Goal: Task Accomplishment & Management: Use online tool/utility

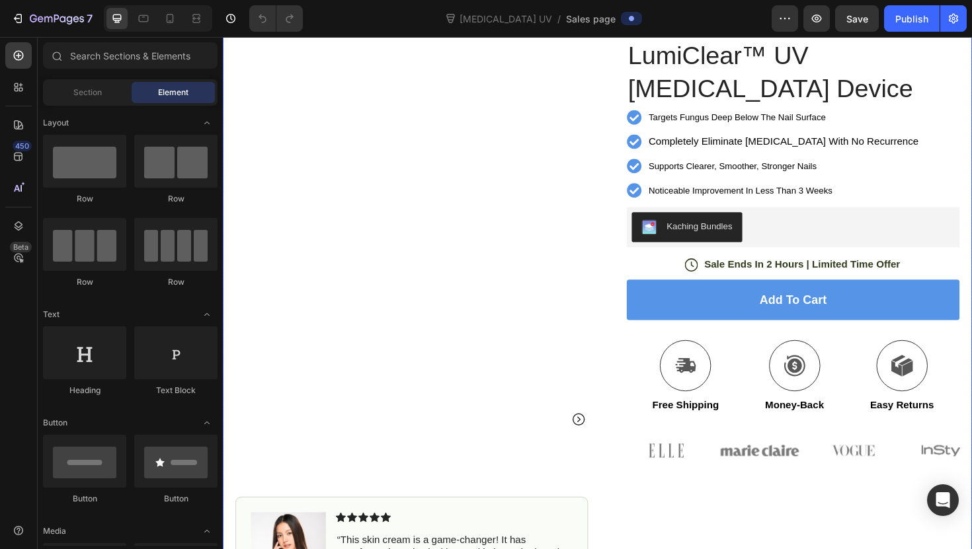
scroll to position [91, 0]
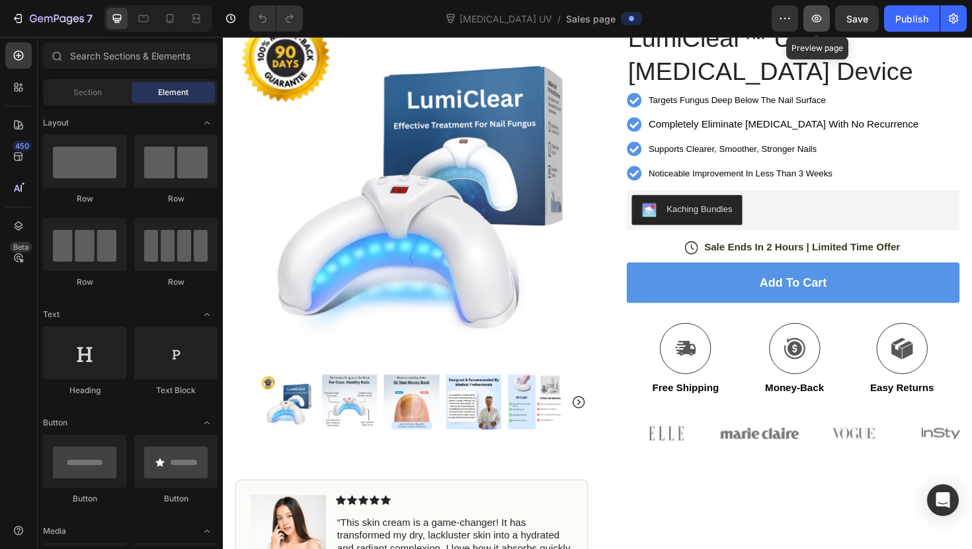
click at [819, 21] on icon "button" at bounding box center [817, 19] width 10 height 8
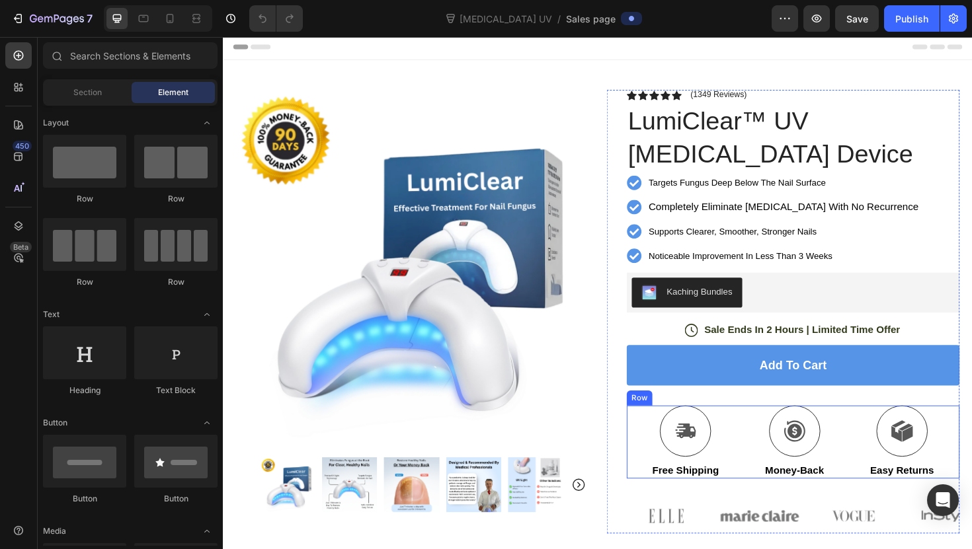
scroll to position [0, 0]
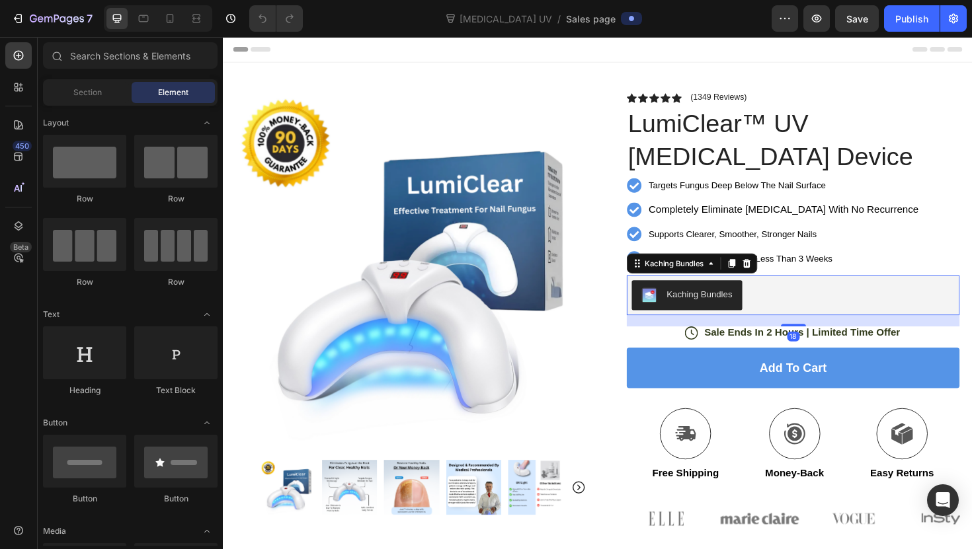
click at [779, 305] on div "Kaching Bundles" at bounding box center [827, 311] width 342 height 32
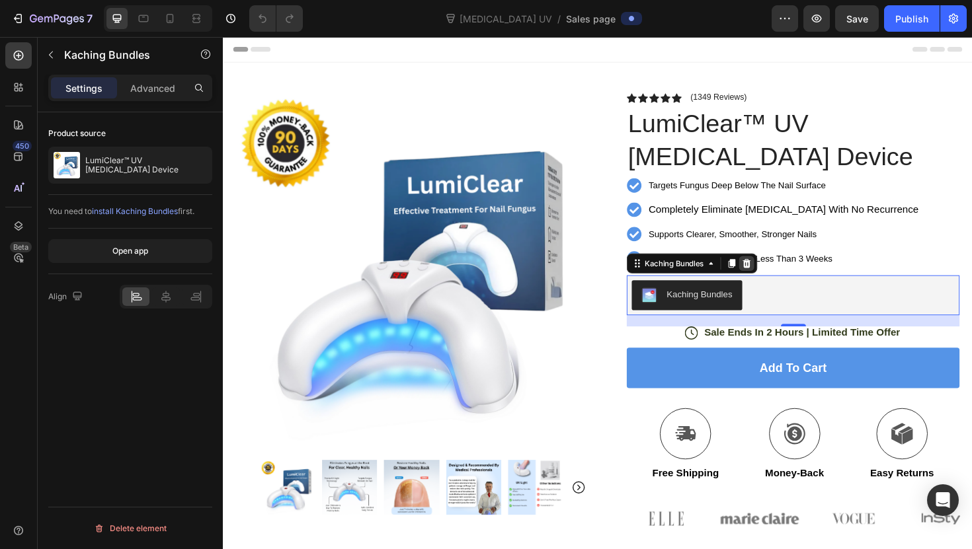
click at [780, 274] on icon at bounding box center [778, 276] width 9 height 9
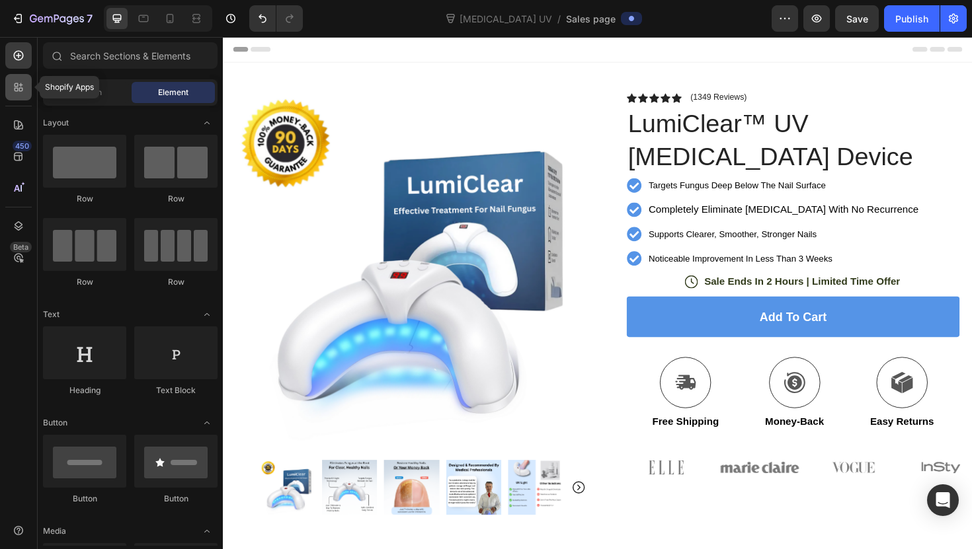
click at [11, 93] on div at bounding box center [18, 87] width 26 height 26
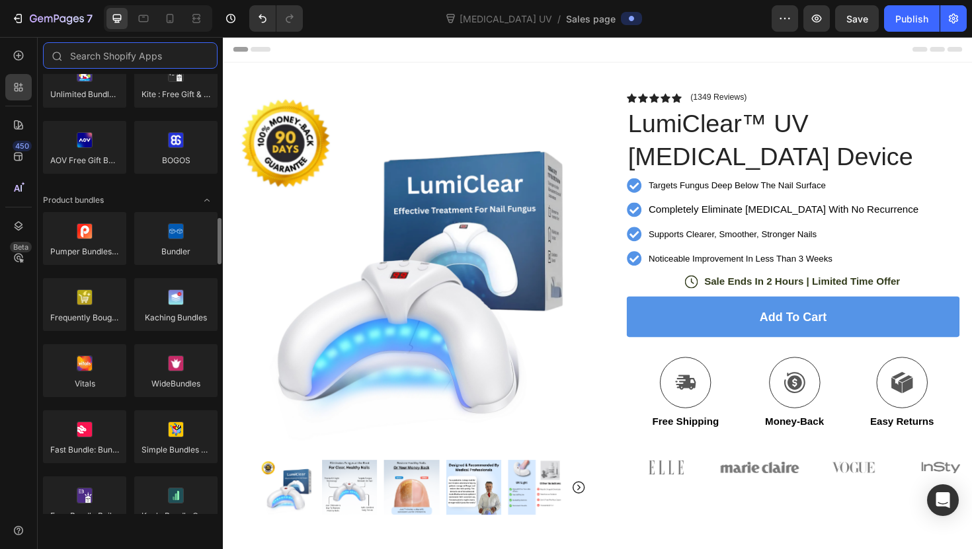
scroll to position [854, 0]
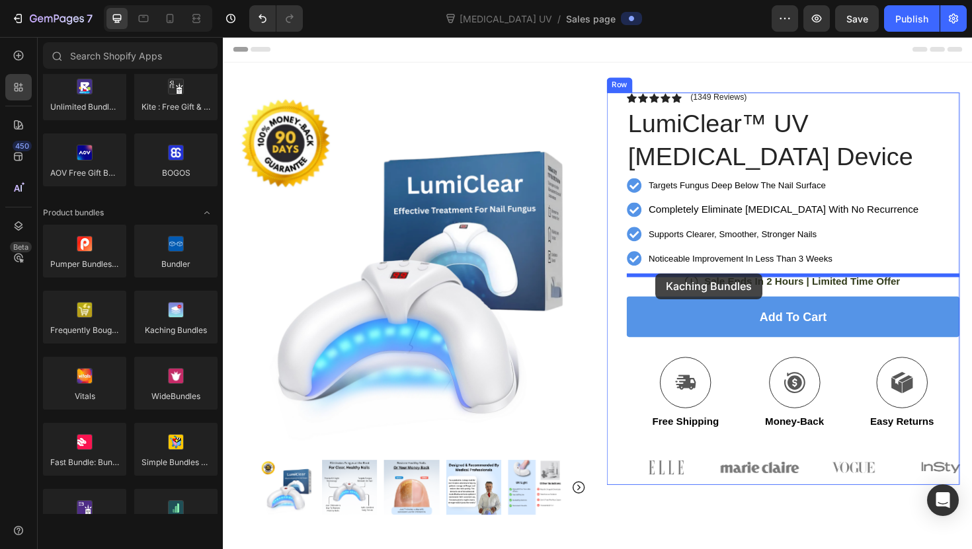
drag, startPoint x: 397, startPoint y: 356, endPoint x: 681, endPoint y: 288, distance: 292.5
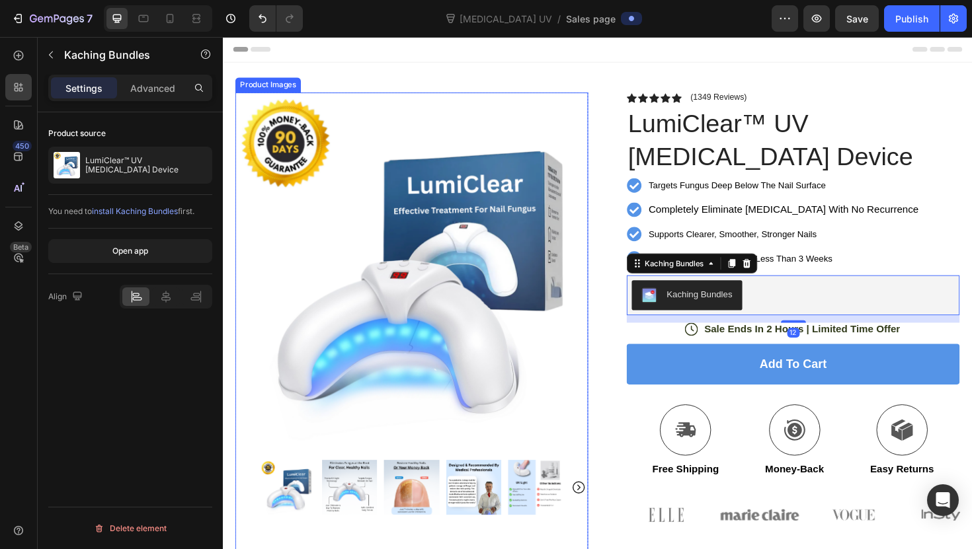
click at [601, 352] on img at bounding box center [423, 283] width 374 height 374
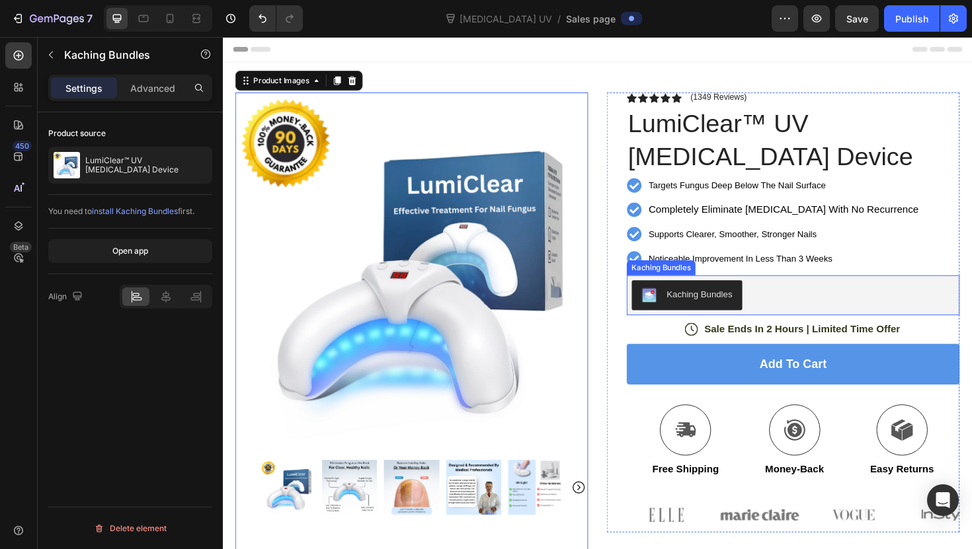
click at [713, 309] on div "Kaching Bundles" at bounding box center [727, 310] width 69 height 14
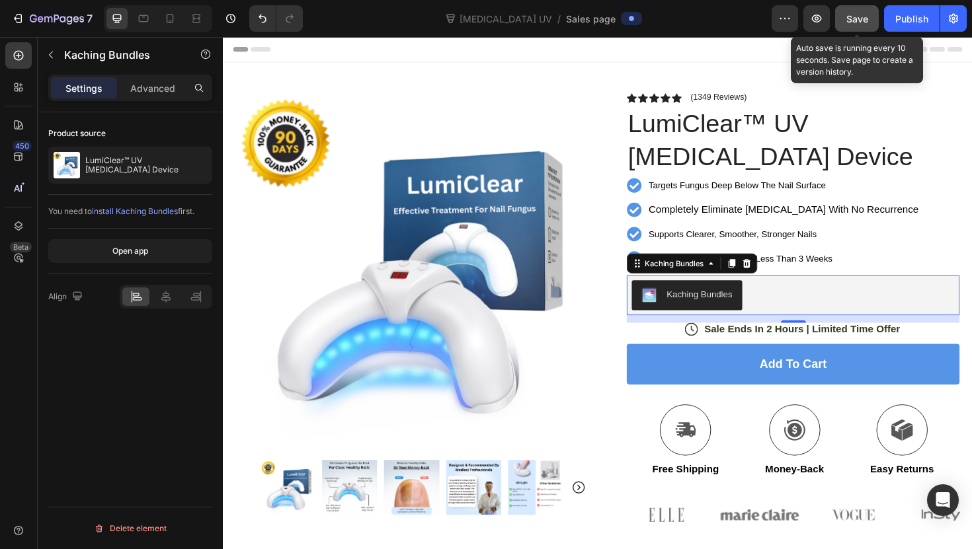
click at [836, 17] on button "Save" at bounding box center [857, 18] width 44 height 26
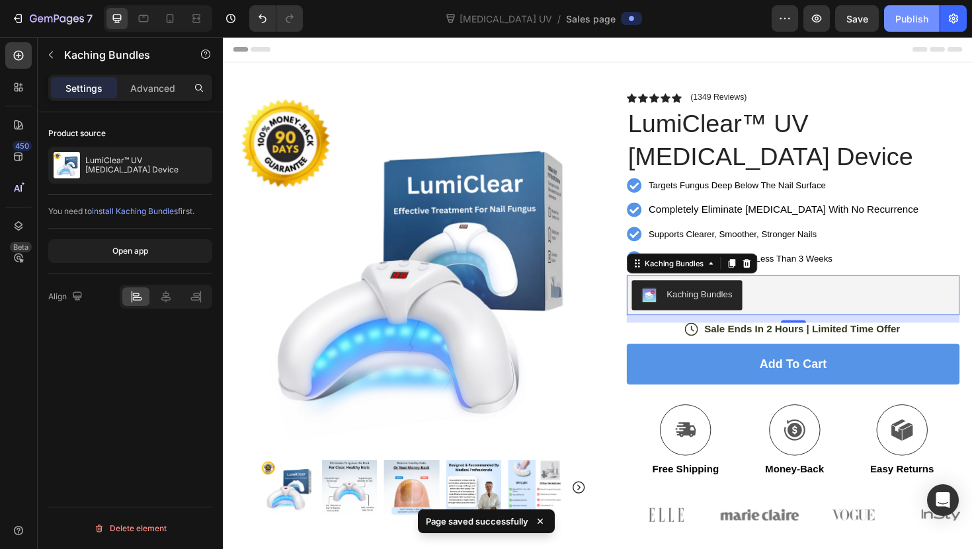
click at [902, 30] on button "Publish" at bounding box center [912, 18] width 56 height 26
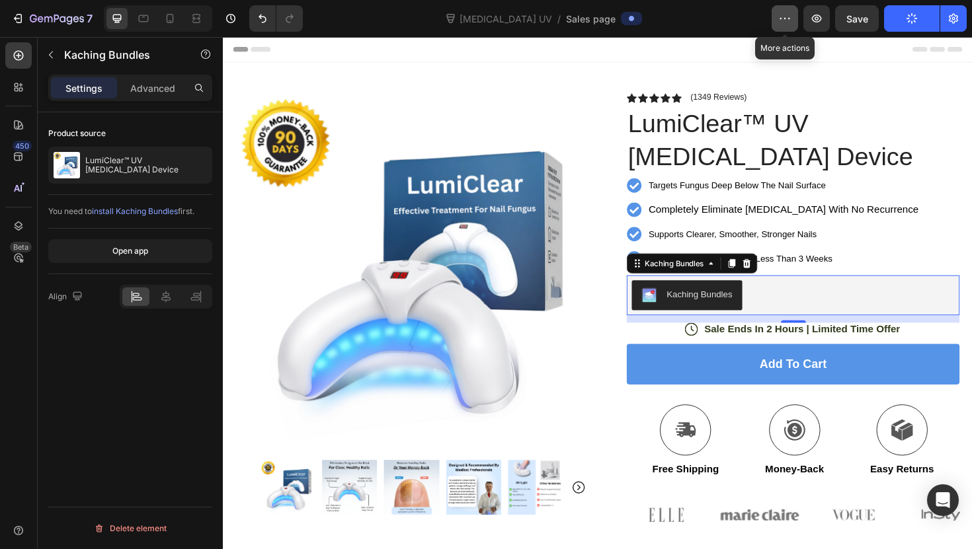
click at [793, 24] on button "button" at bounding box center [785, 18] width 26 height 26
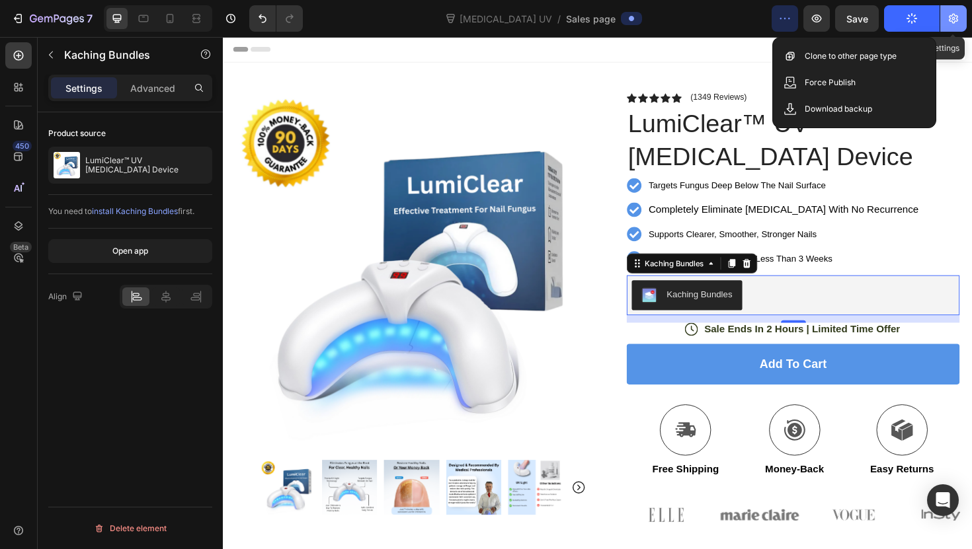
click at [957, 14] on icon "button" at bounding box center [953, 18] width 13 height 13
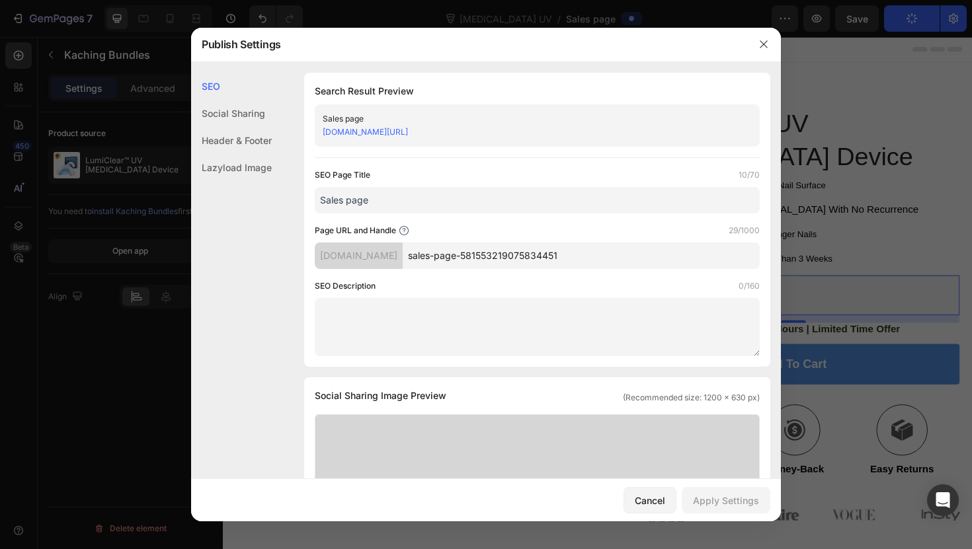
scroll to position [11, 0]
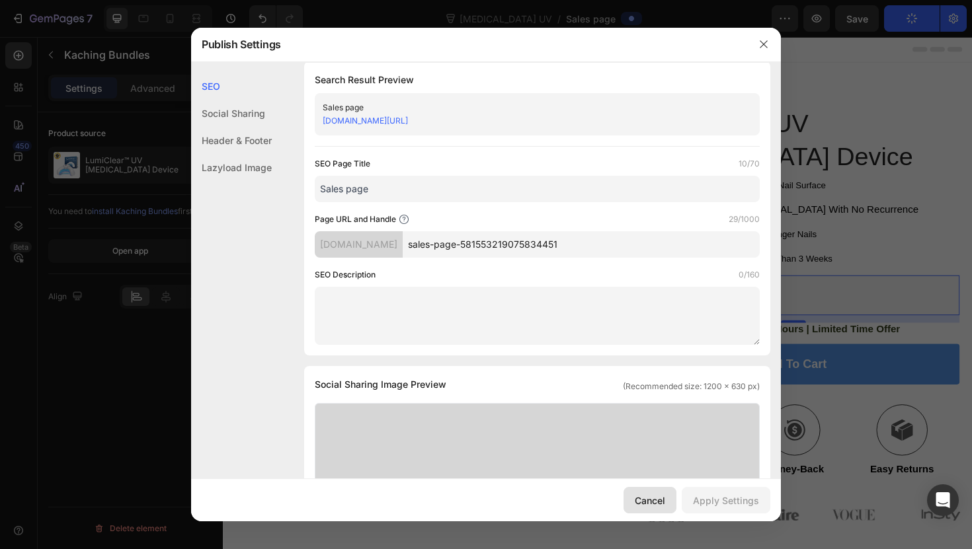
click at [639, 508] on button "Cancel" at bounding box center [649, 500] width 53 height 26
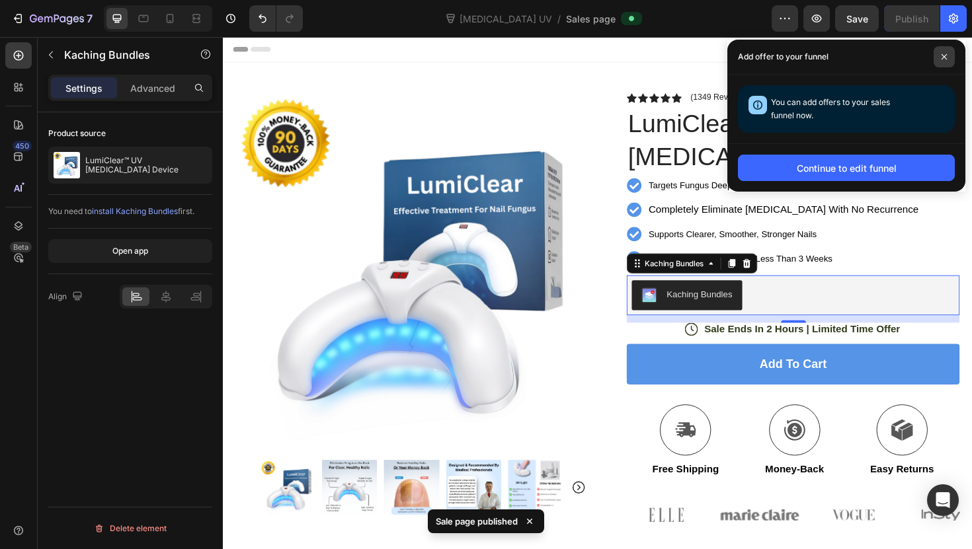
click at [941, 59] on icon at bounding box center [943, 56] width 5 height 5
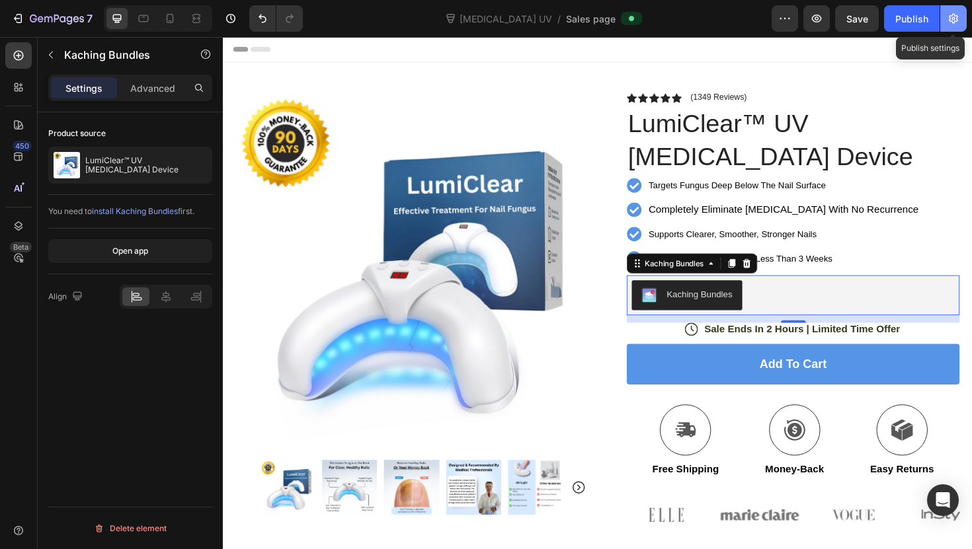
click at [955, 26] on button "button" at bounding box center [953, 18] width 26 height 26
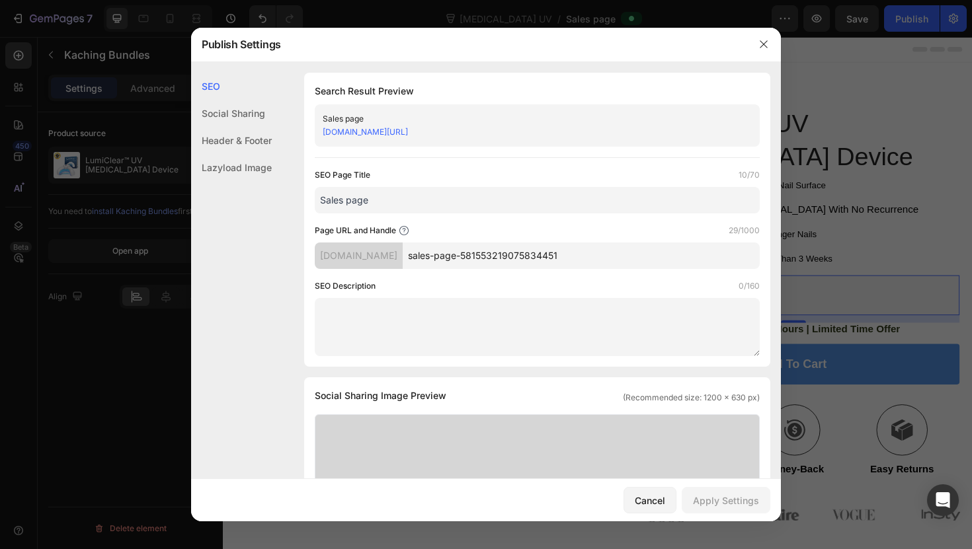
click at [408, 128] on link "[DOMAIN_NAME][URL]" at bounding box center [365, 132] width 85 height 10
click at [655, 490] on button "Cancel" at bounding box center [649, 500] width 53 height 26
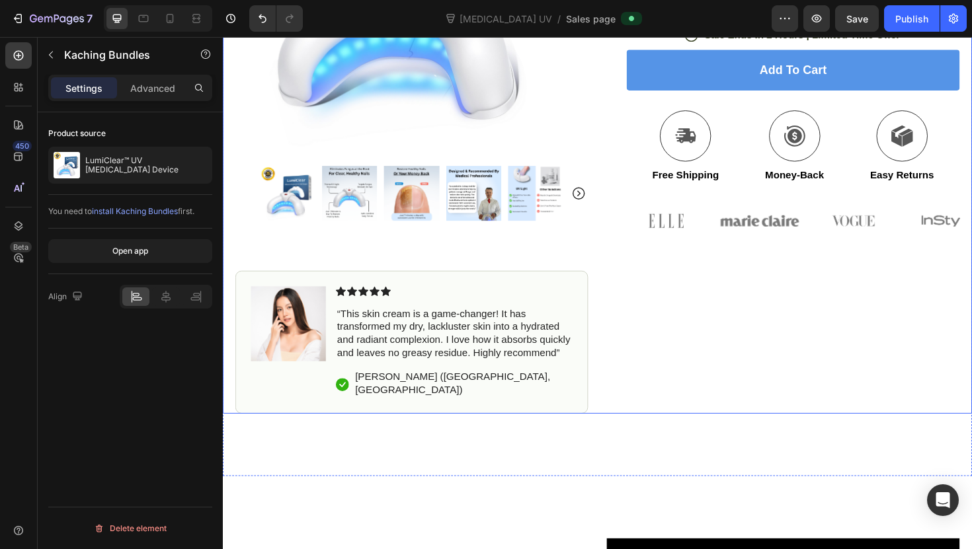
scroll to position [350, 0]
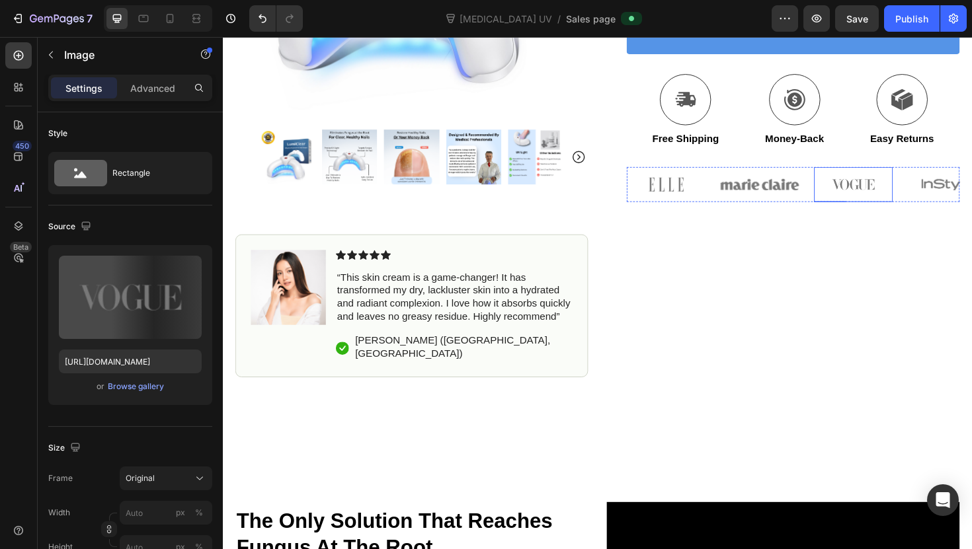
click at [898, 200] on img at bounding box center [890, 193] width 83 height 37
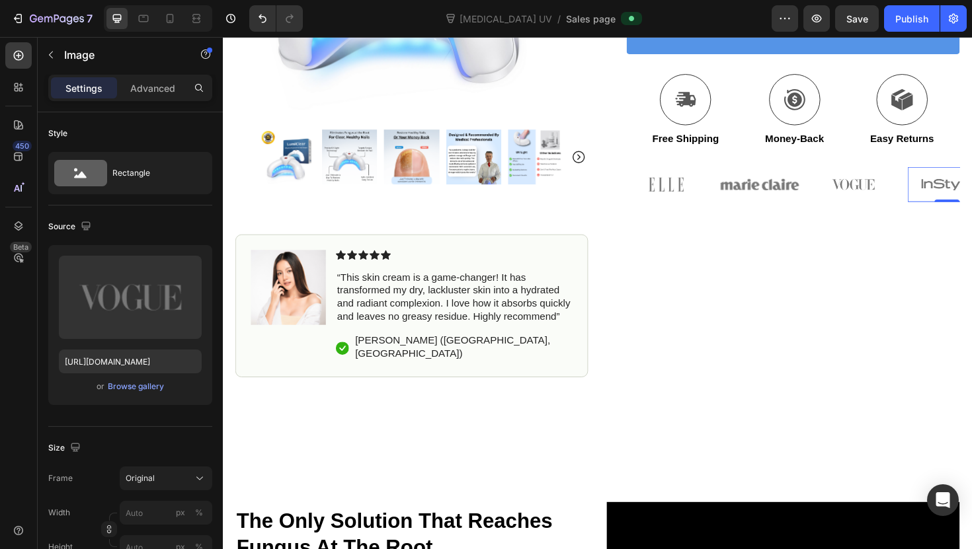
click at [954, 182] on img at bounding box center [989, 193] width 83 height 37
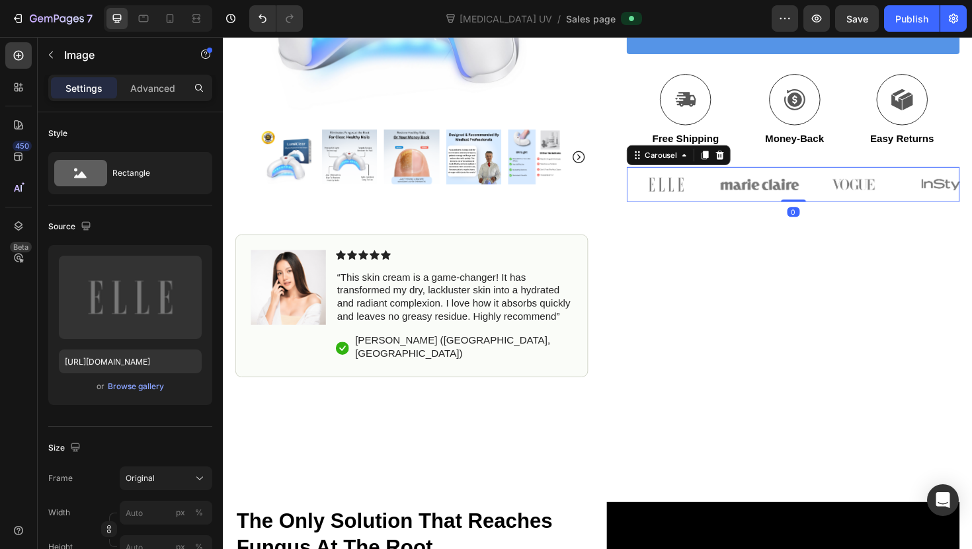
click at [735, 211] on div "Image Image Image Image Image" at bounding box center [827, 193] width 352 height 37
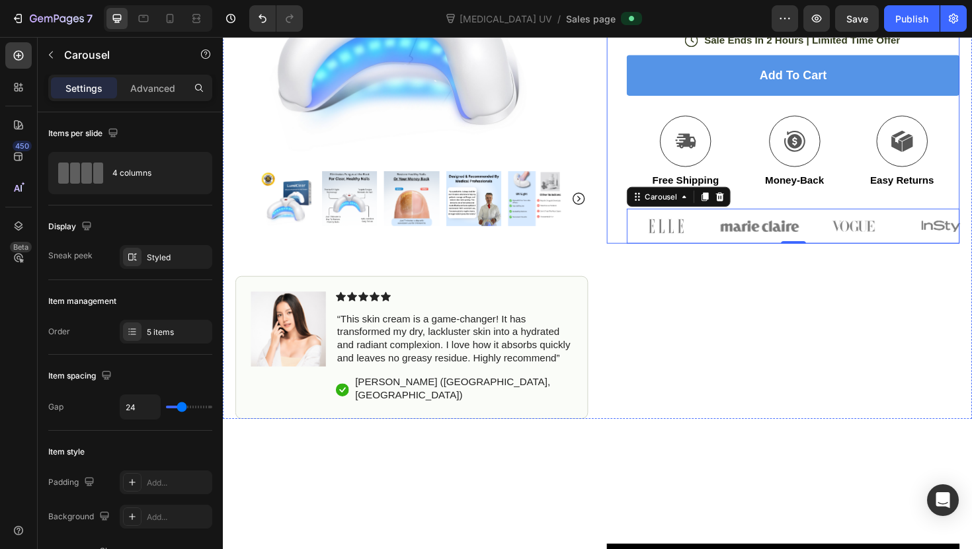
scroll to position [305, 0]
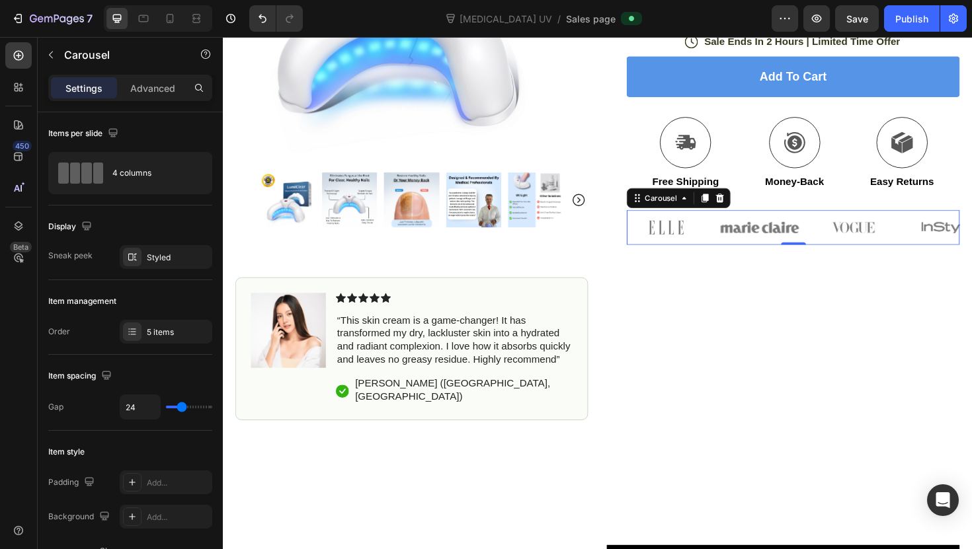
click at [746, 249] on div "Image Image Image Image Image" at bounding box center [827, 238] width 352 height 37
click at [58, 50] on button "button" at bounding box center [50, 54] width 21 height 21
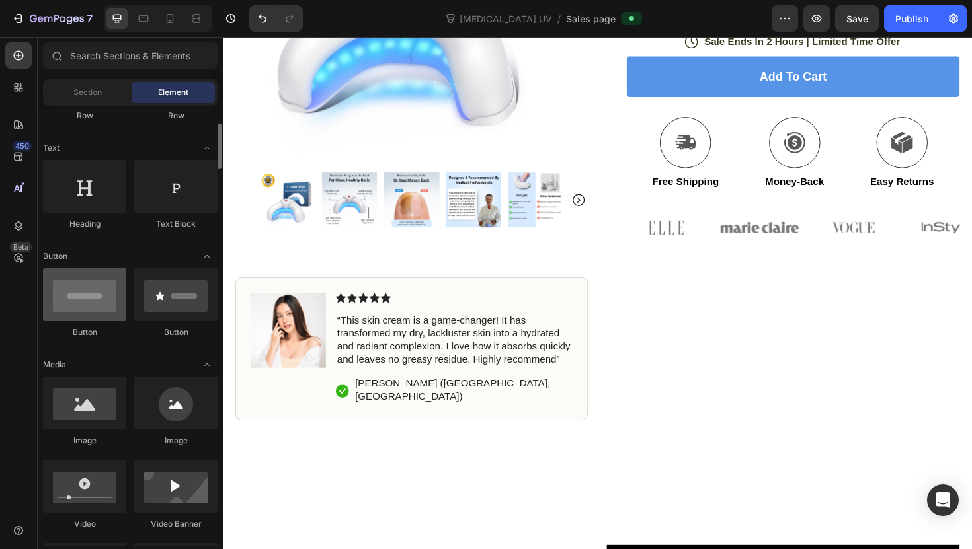
scroll to position [167, 0]
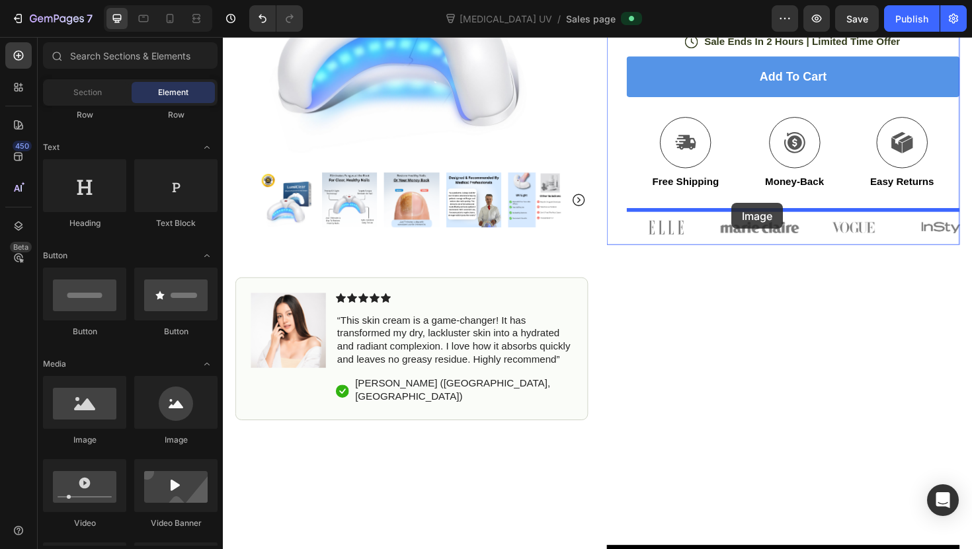
drag, startPoint x: 321, startPoint y: 426, endPoint x: 762, endPoint y: 212, distance: 489.4
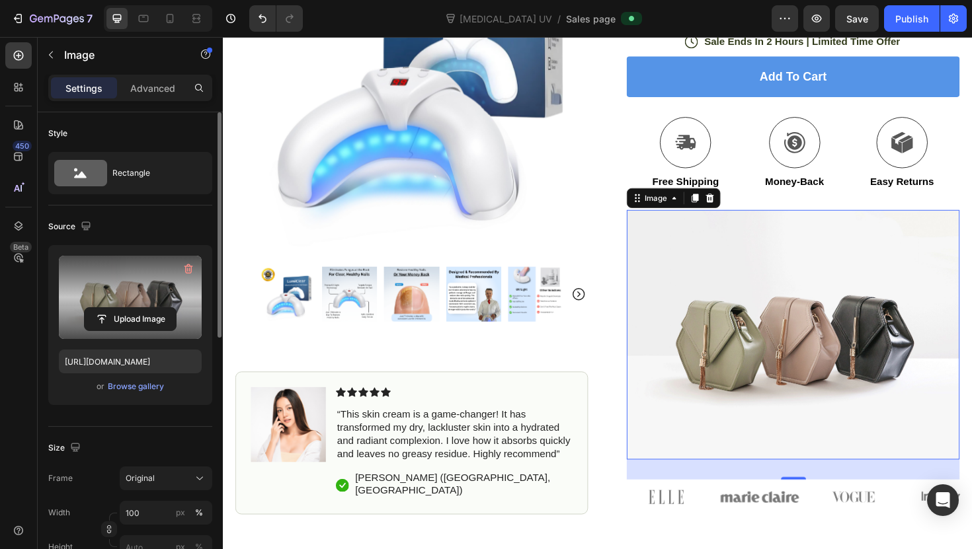
click at [128, 292] on label at bounding box center [130, 297] width 143 height 83
click at [128, 308] on input "file" at bounding box center [130, 319] width 91 height 22
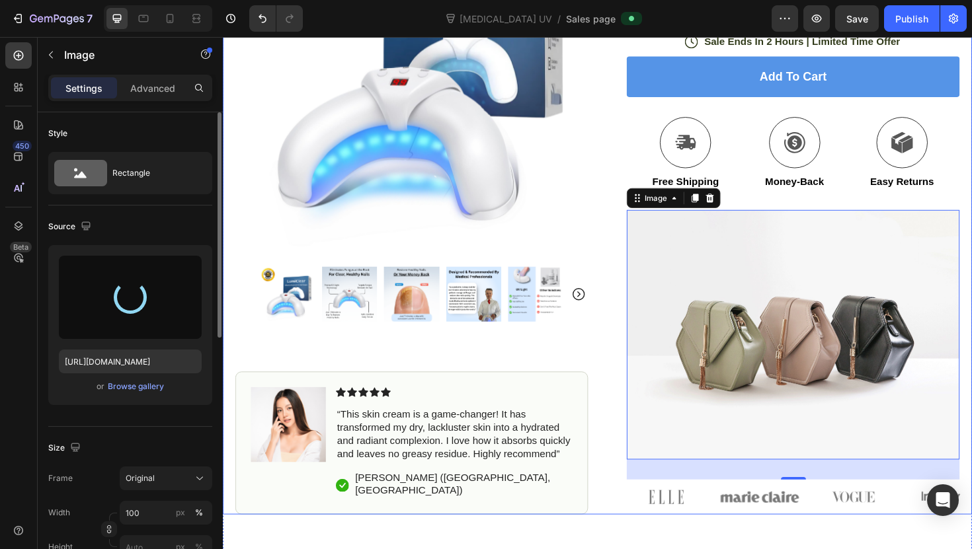
type input "[URL][DOMAIN_NAME]"
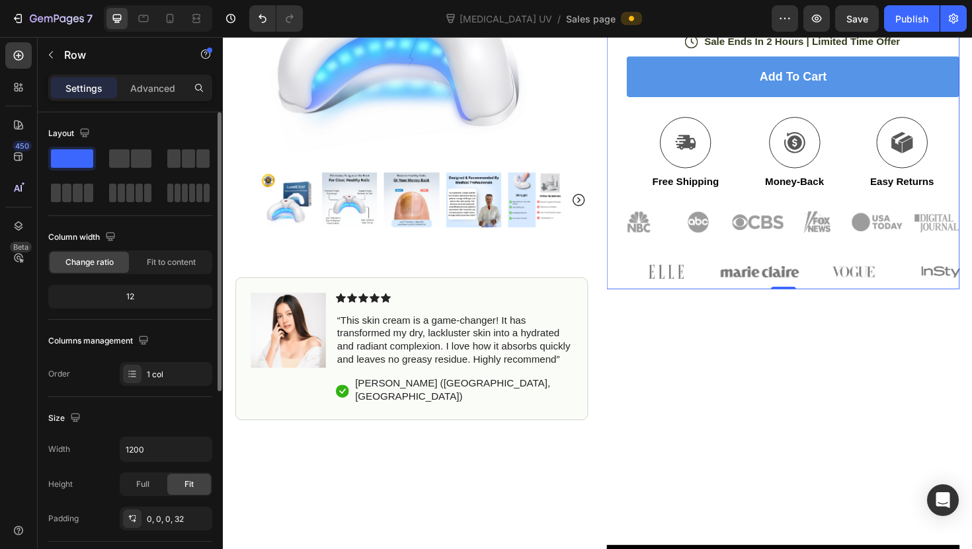
click at [643, 262] on div "Icon Icon Icon Icon Icon Icon List (1349 Reviews) Text Block Row LumiClear™ UV …" at bounding box center [816, 47] width 374 height 513
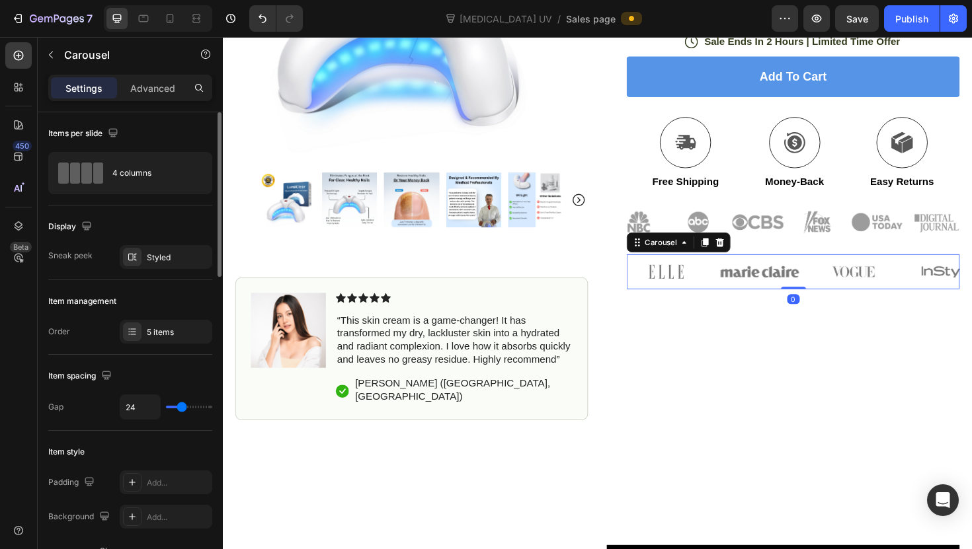
click at [740, 300] on div "Image Image Image Image Image" at bounding box center [827, 285] width 352 height 37
click at [745, 255] on icon at bounding box center [749, 254] width 11 height 11
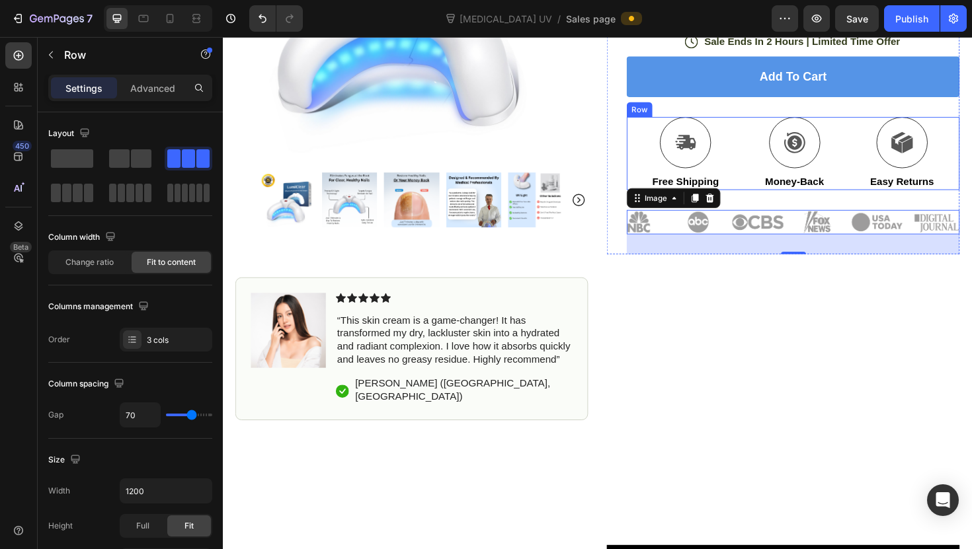
click at [777, 196] on div "Icon Free Shipping Text Block Icon Money-Back Text Block Icon Easy Returns Text…" at bounding box center [827, 160] width 352 height 77
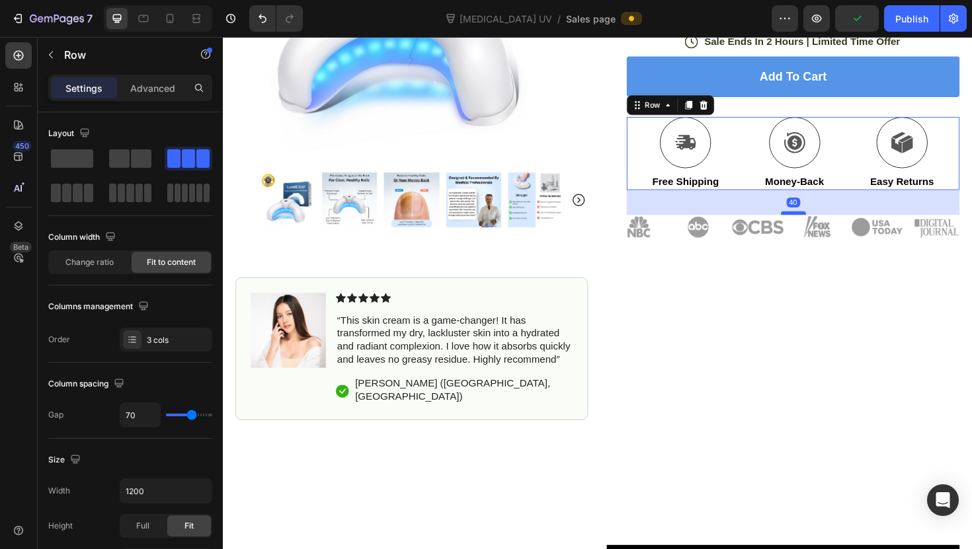
click at [827, 224] on div at bounding box center [827, 223] width 26 height 4
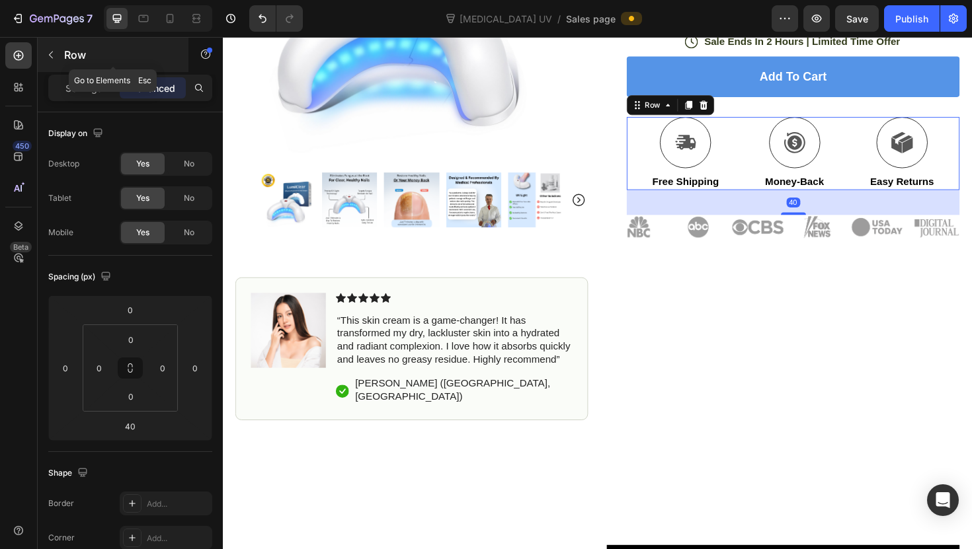
click at [85, 48] on p "Row" at bounding box center [120, 55] width 112 height 16
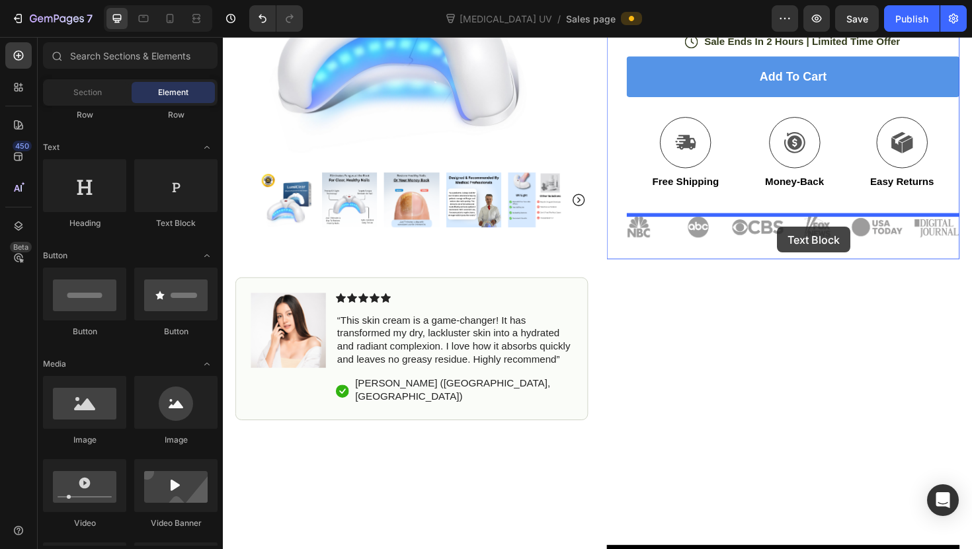
drag, startPoint x: 384, startPoint y: 218, endPoint x: 810, endPoint y: 238, distance: 426.2
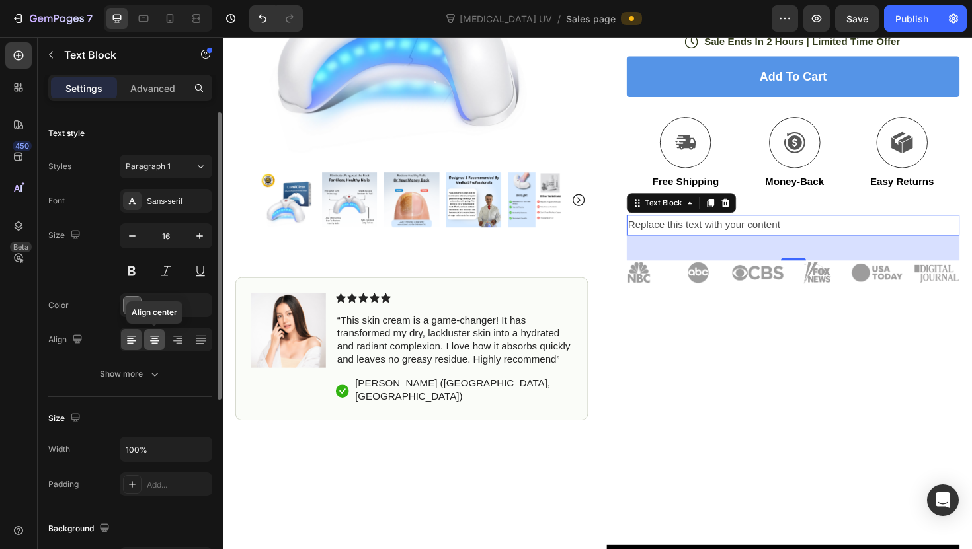
click at [157, 332] on div at bounding box center [154, 339] width 20 height 21
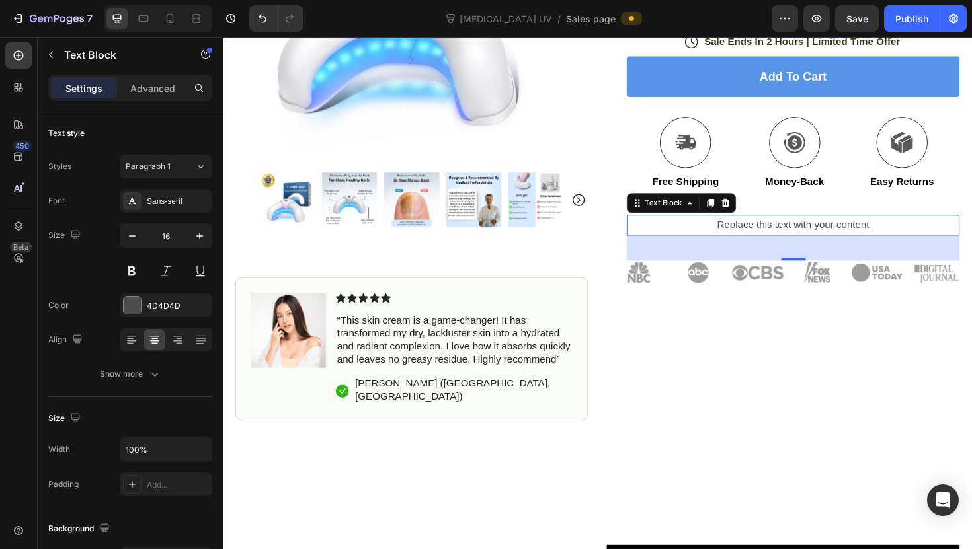
click at [794, 235] on div "Replace this text with your content" at bounding box center [827, 236] width 352 height 22
click at [794, 235] on p "Replace this text with your content" at bounding box center [827, 236] width 350 height 19
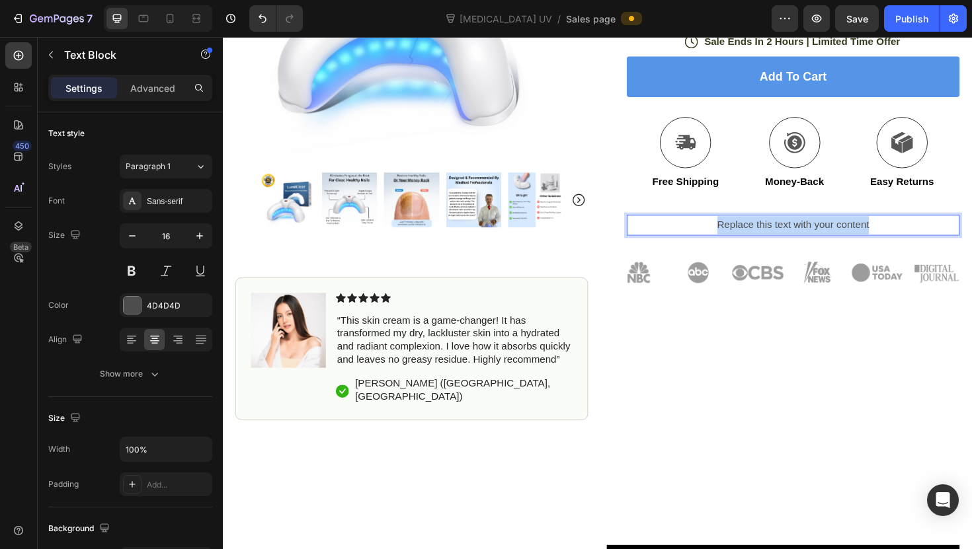
click at [794, 235] on p "Replace this text with your content" at bounding box center [827, 236] width 350 height 19
click at [901, 219] on div "Icon Icon Icon Icon Icon Icon List (1349 Reviews) Text Block Row LumiClear™ UV …" at bounding box center [827, 56] width 352 height 530
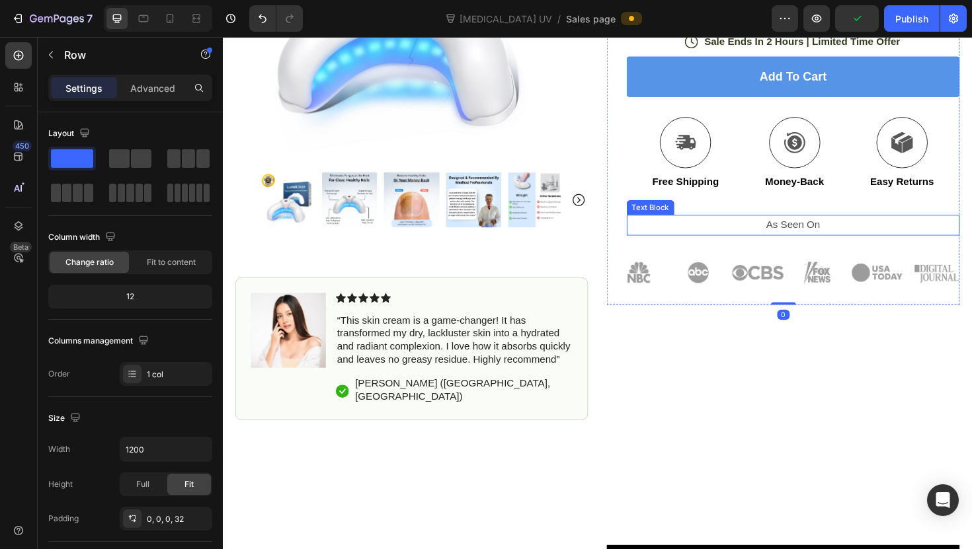
click at [906, 229] on p "As Seen On" at bounding box center [827, 236] width 350 height 19
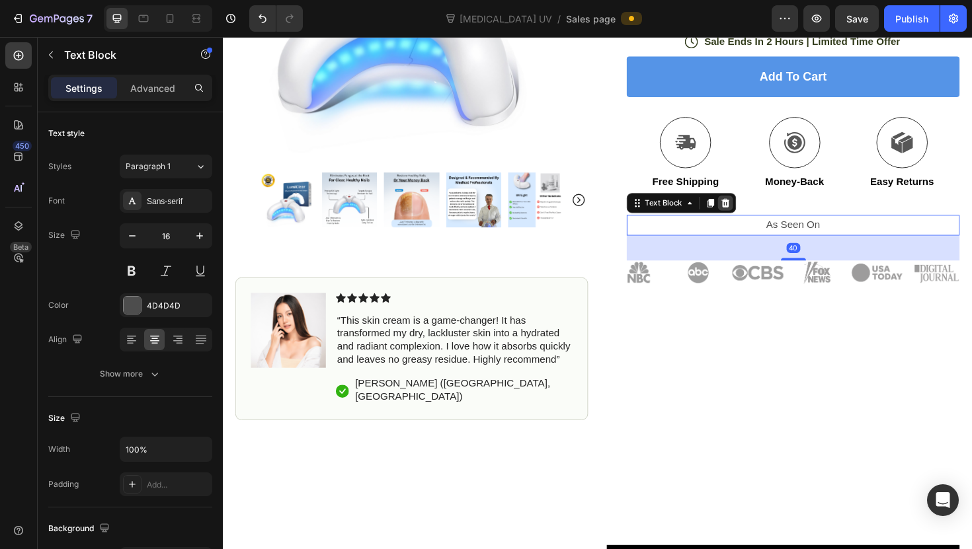
click at [754, 220] on div at bounding box center [755, 213] width 16 height 16
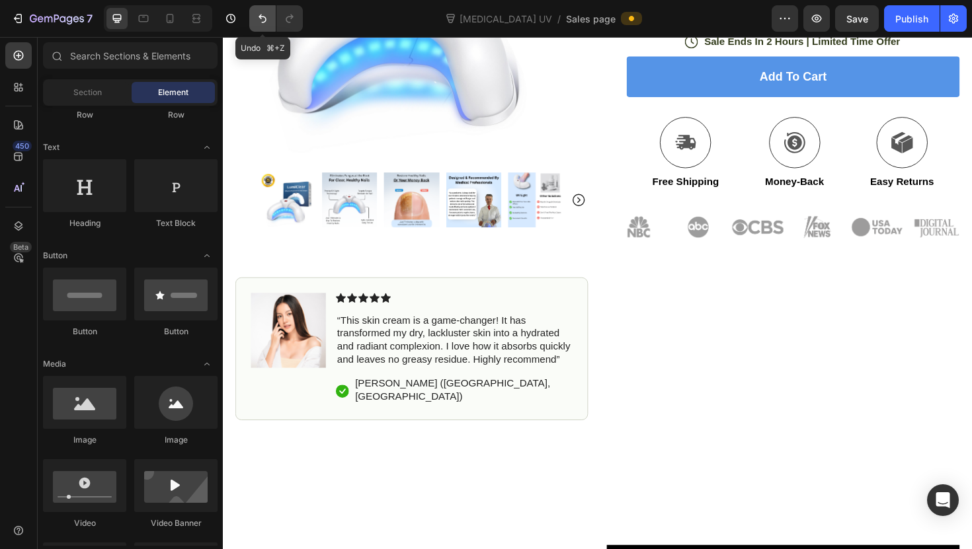
click at [255, 27] on button "Undo/Redo" at bounding box center [262, 18] width 26 height 26
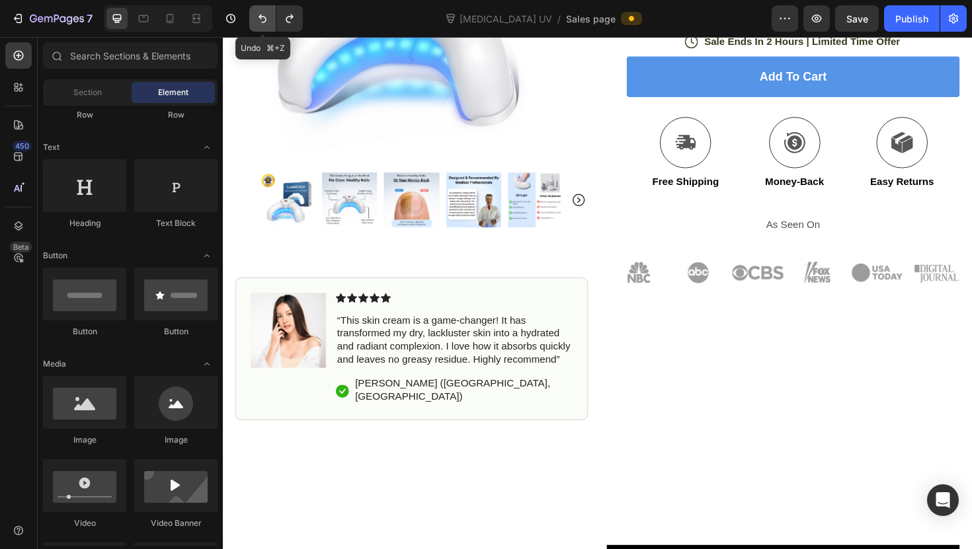
click at [255, 27] on button "Undo/Redo" at bounding box center [262, 18] width 26 height 26
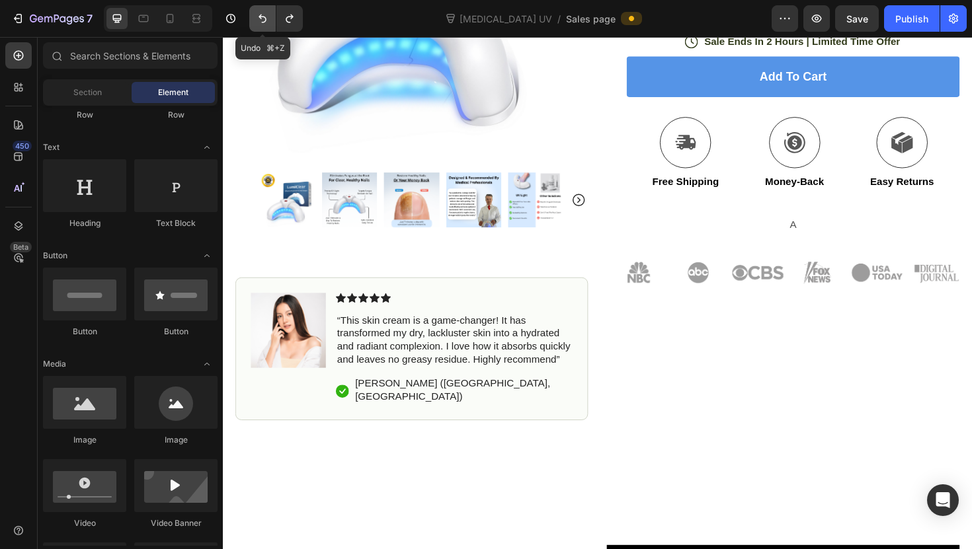
click at [255, 27] on button "Undo/Redo" at bounding box center [262, 18] width 26 height 26
click at [259, 24] on icon "Undo/Redo" at bounding box center [262, 18] width 13 height 13
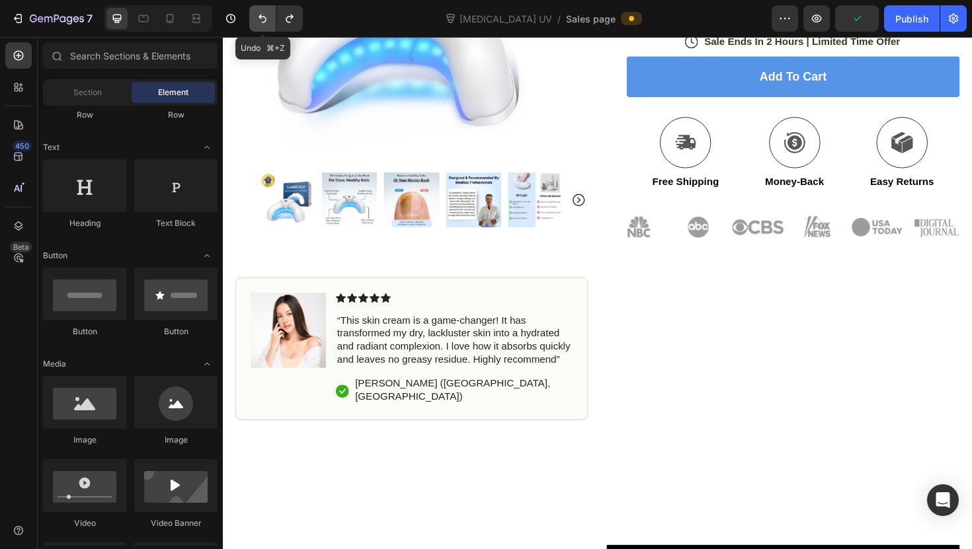
click at [259, 24] on icon "Undo/Redo" at bounding box center [262, 18] width 13 height 13
click at [259, 23] on icon "Undo/Redo" at bounding box center [262, 18] width 13 height 13
click at [258, 18] on icon "Undo/Redo" at bounding box center [262, 18] width 13 height 13
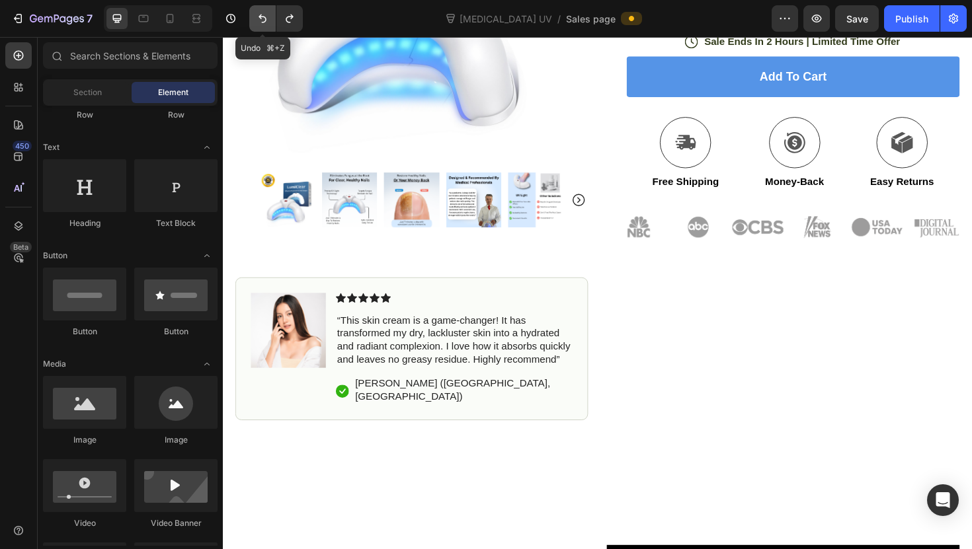
click at [264, 15] on icon "Undo/Redo" at bounding box center [262, 18] width 13 height 13
click at [268, 19] on icon "Undo/Redo" at bounding box center [262, 18] width 13 height 13
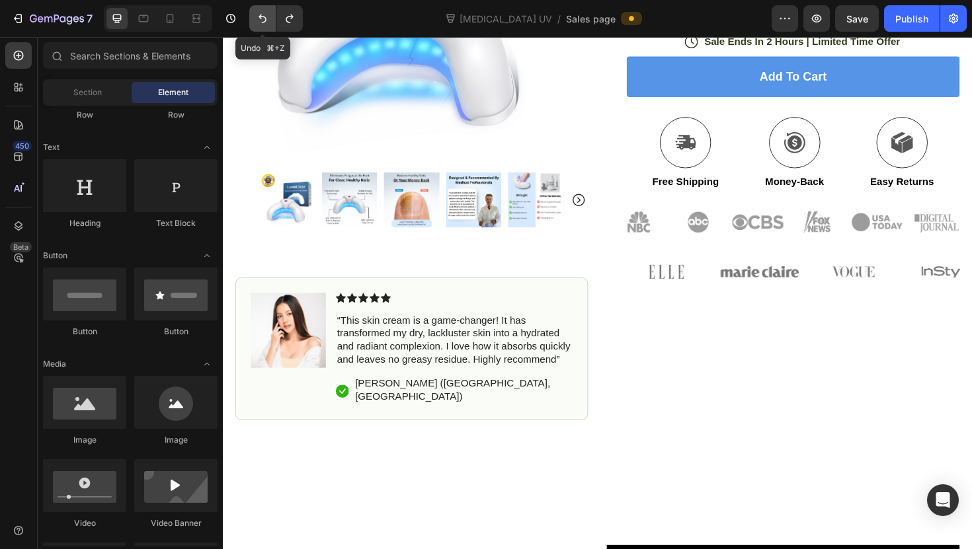
click at [266, 21] on icon "Undo/Redo" at bounding box center [262, 18] width 13 height 13
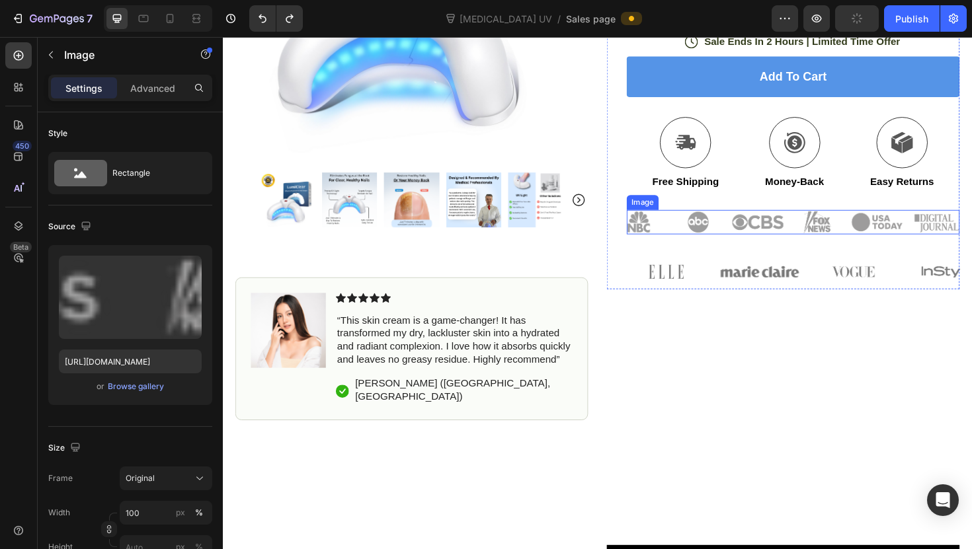
click at [760, 233] on img at bounding box center [827, 233] width 352 height 26
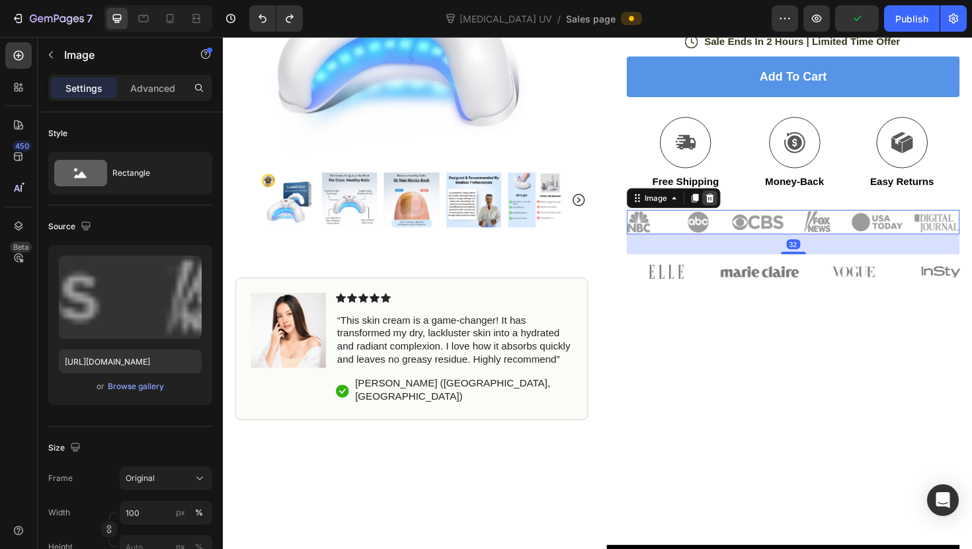
click at [738, 208] on icon at bounding box center [739, 207] width 9 height 9
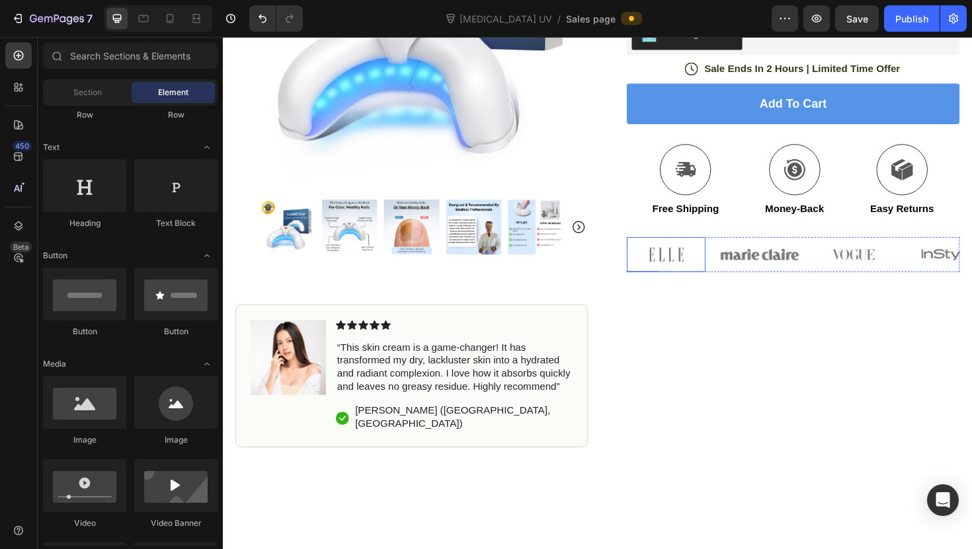
scroll to position [278, 0]
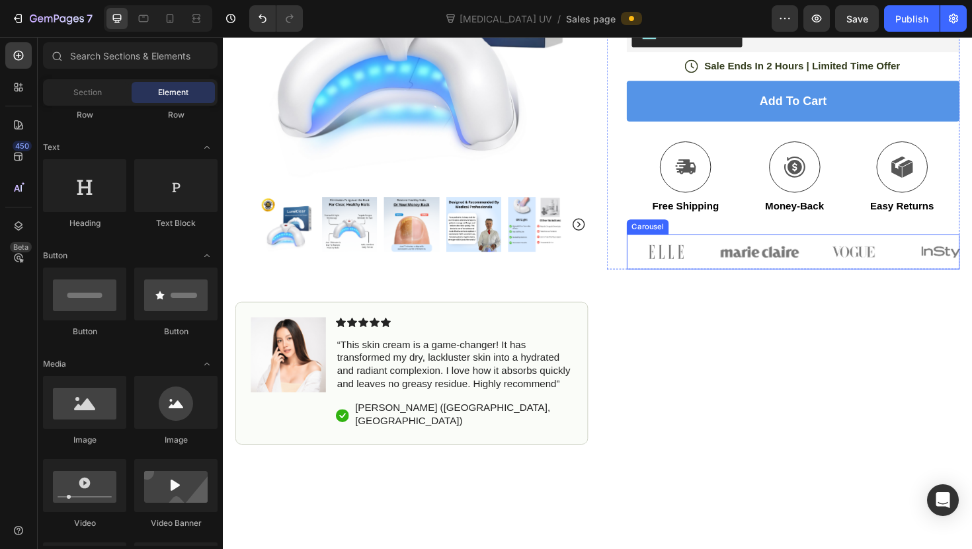
click at [737, 251] on div "Image Image Image Image Image" at bounding box center [827, 265] width 352 height 37
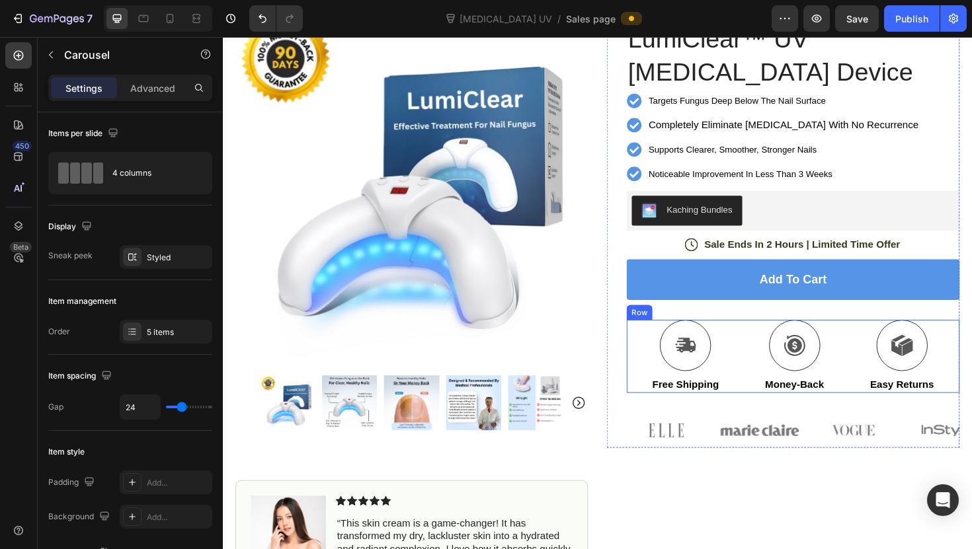
scroll to position [122, 0]
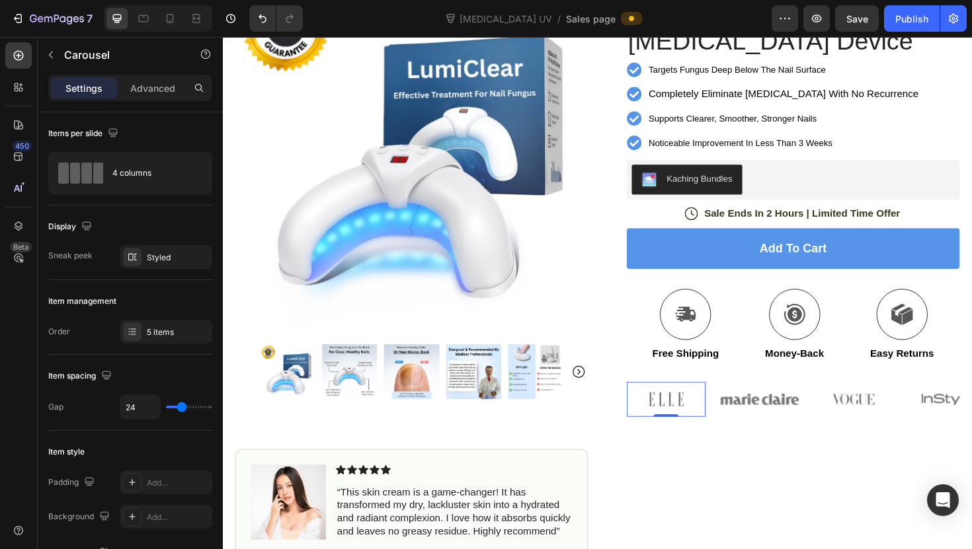
click at [699, 410] on img at bounding box center [692, 421] width 83 height 37
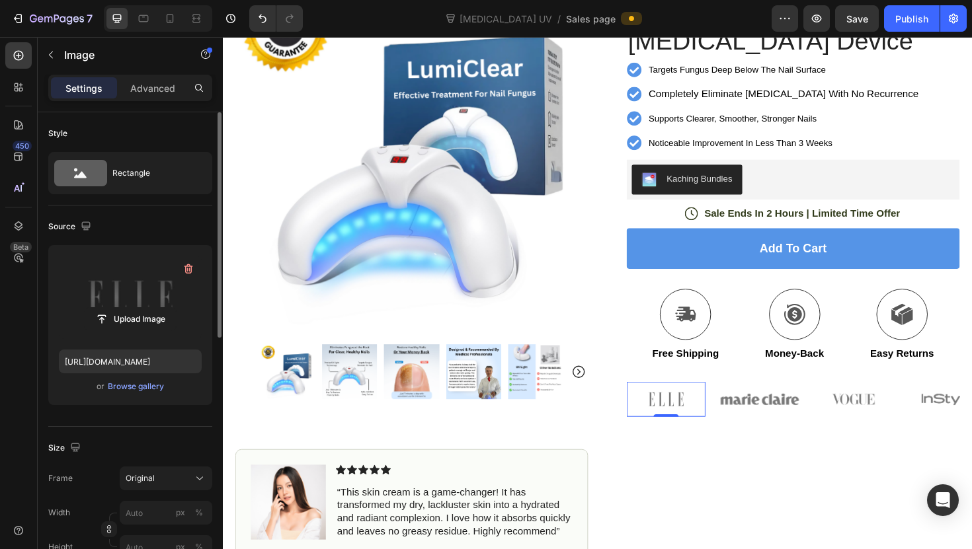
click at [157, 301] on label at bounding box center [130, 297] width 143 height 83
click at [157, 308] on input "file" at bounding box center [130, 319] width 91 height 22
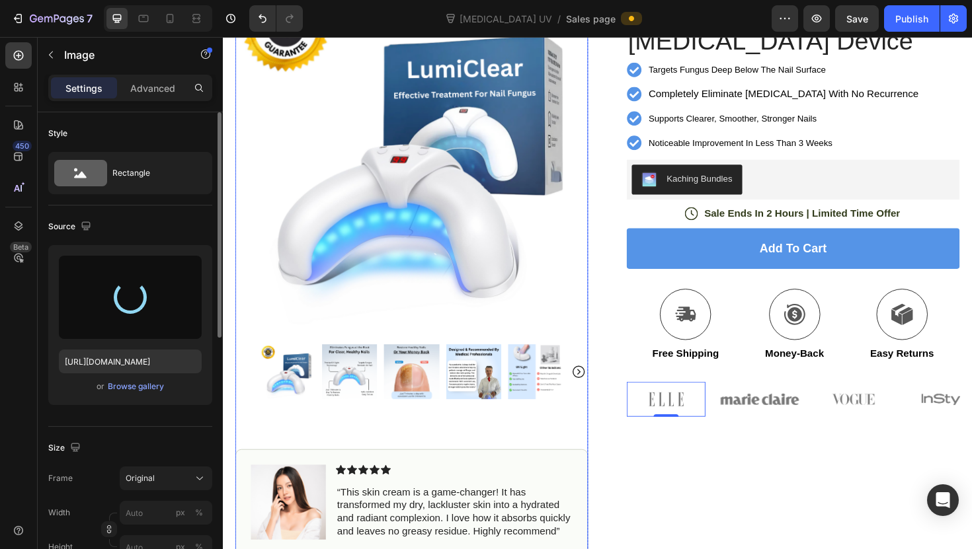
type input "[URL][DOMAIN_NAME]"
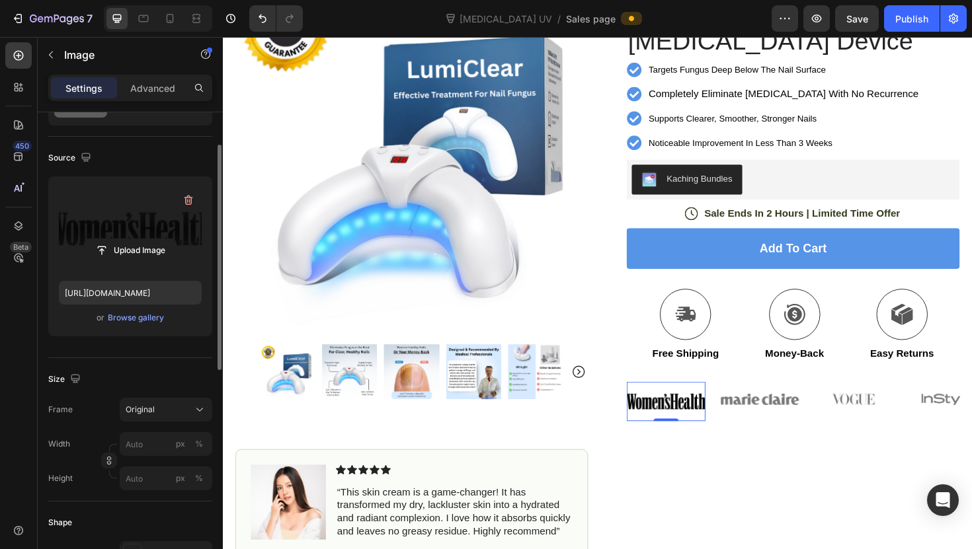
scroll to position [67, 0]
click at [777, 426] on img at bounding box center [791, 421] width 83 height 37
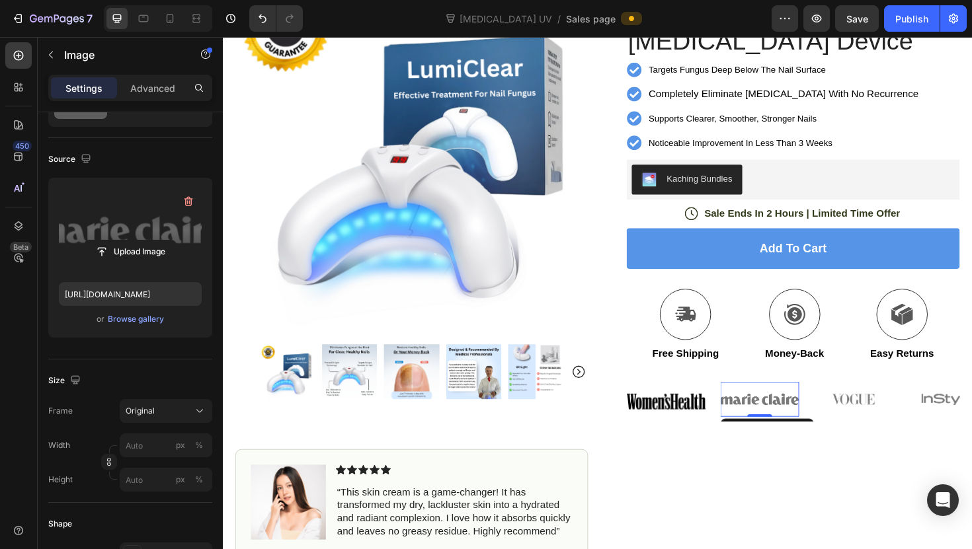
click at [134, 233] on label at bounding box center [130, 229] width 143 height 83
click at [134, 241] on input "file" at bounding box center [130, 252] width 91 height 22
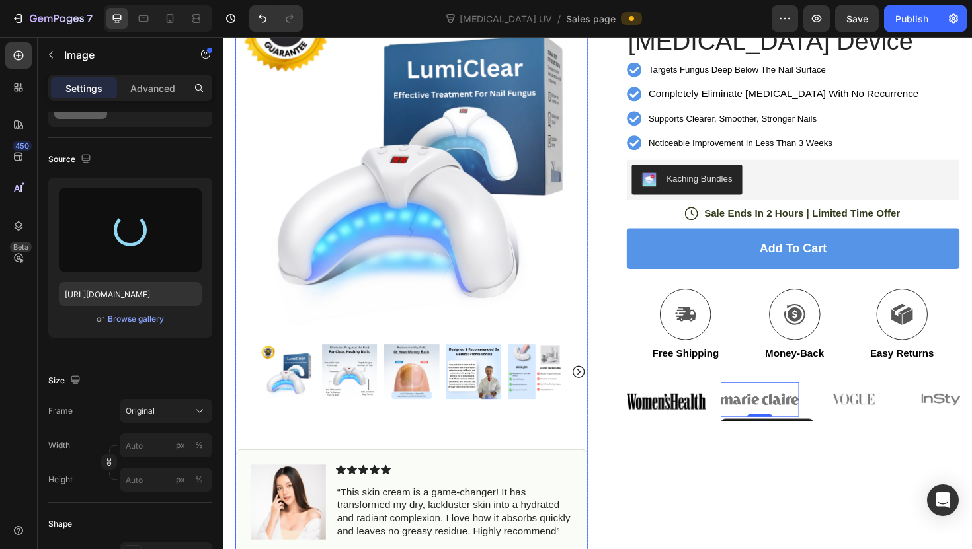
type input "[URL][DOMAIN_NAME]"
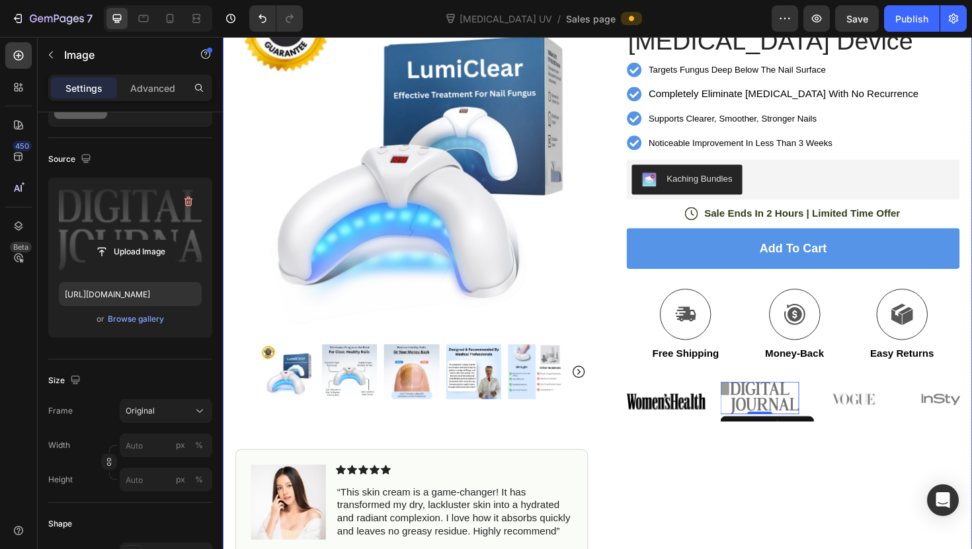
click at [670, 502] on div "Icon Icon Icon Icon Icon Icon List (1349 Reviews) Text Block Row LumiClear™ UV …" at bounding box center [816, 300] width 374 height 652
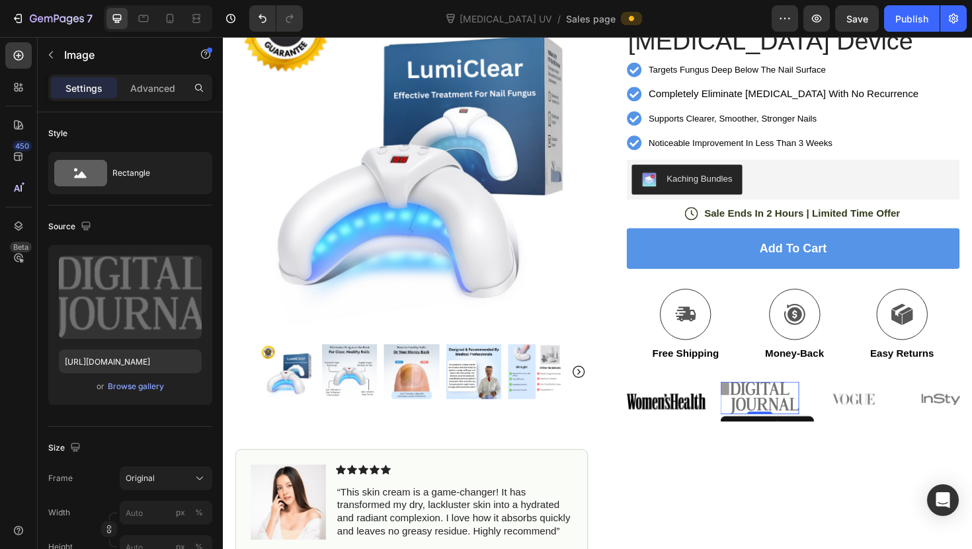
click at [779, 428] on img at bounding box center [791, 420] width 83 height 34
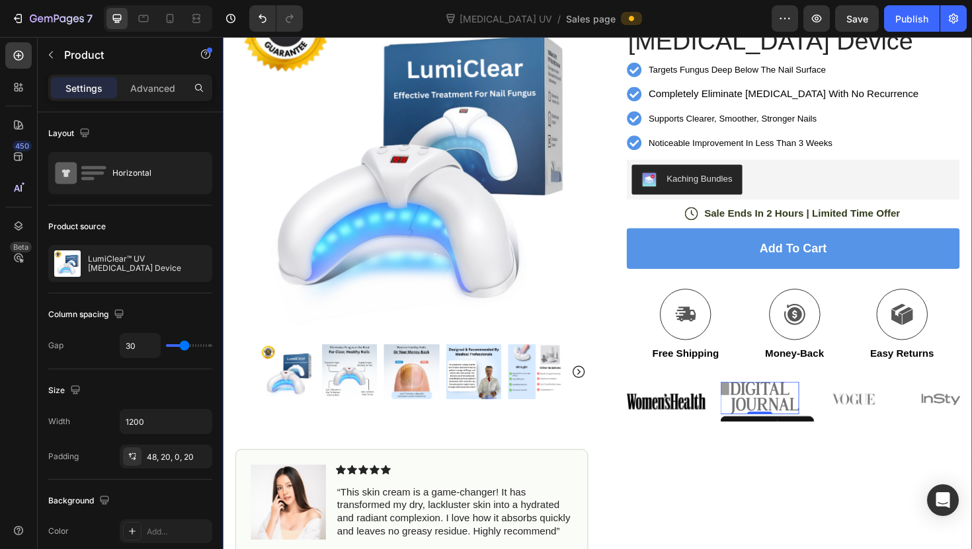
click at [768, 454] on div "Icon Icon Icon Icon Icon Icon List (1349 Reviews) Text Block Row LumiClear™ UV …" at bounding box center [816, 300] width 374 height 652
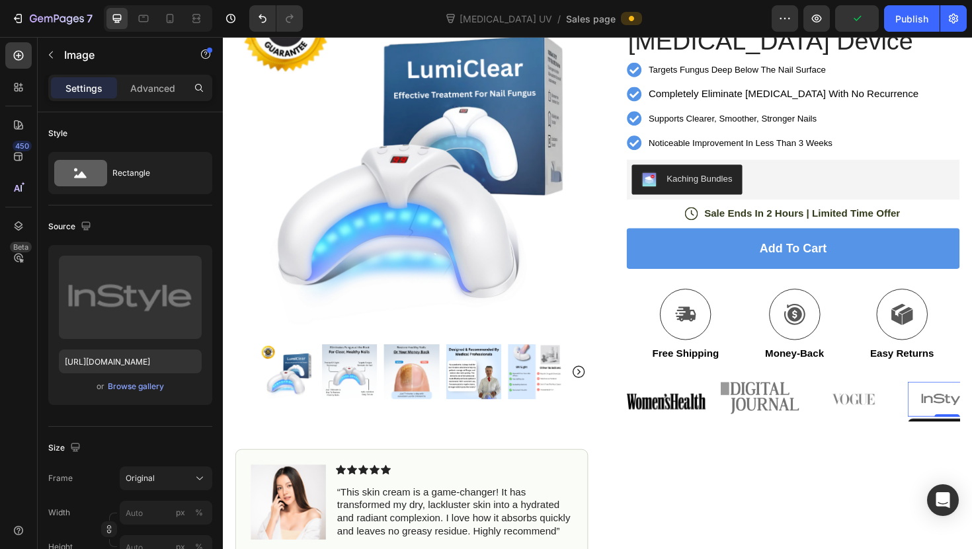
click at [953, 421] on img at bounding box center [989, 421] width 83 height 37
click at [882, 421] on img at bounding box center [890, 421] width 83 height 37
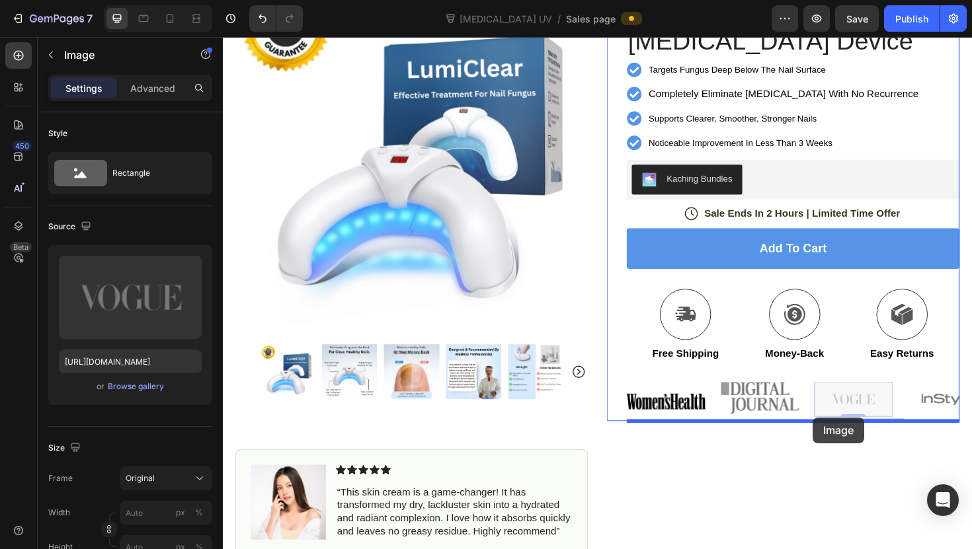
drag, startPoint x: 875, startPoint y: 442, endPoint x: 848, endPoint y: 440, distance: 27.8
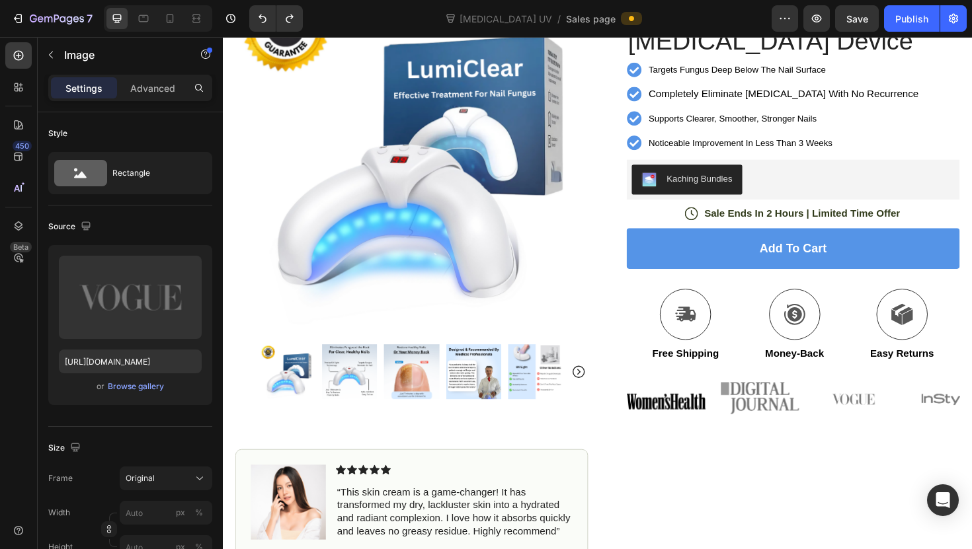
click at [869, 415] on img at bounding box center [890, 421] width 83 height 37
click at [887, 416] on img at bounding box center [890, 421] width 83 height 37
click at [715, 378] on p "Free Shipping" at bounding box center [713, 373] width 71 height 14
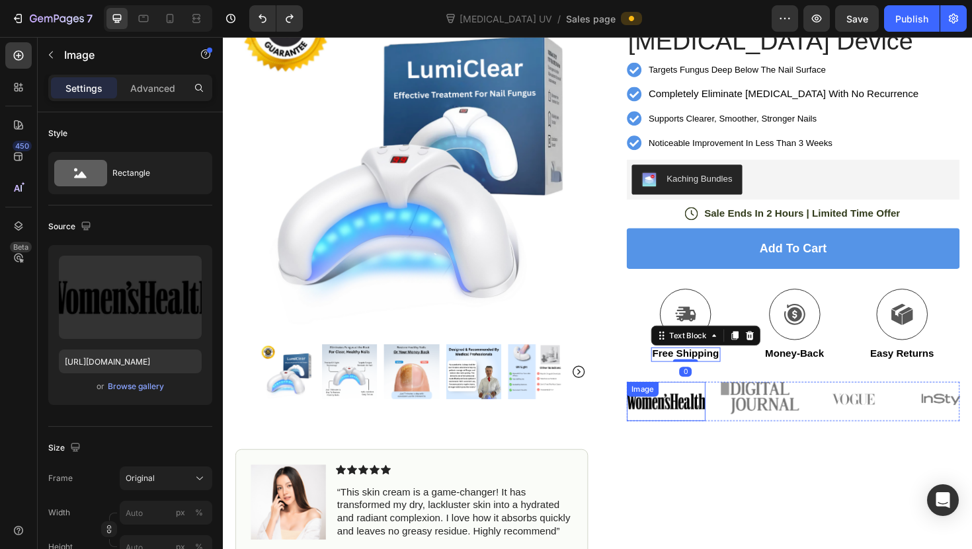
click at [711, 422] on div "Image" at bounding box center [692, 424] width 83 height 42
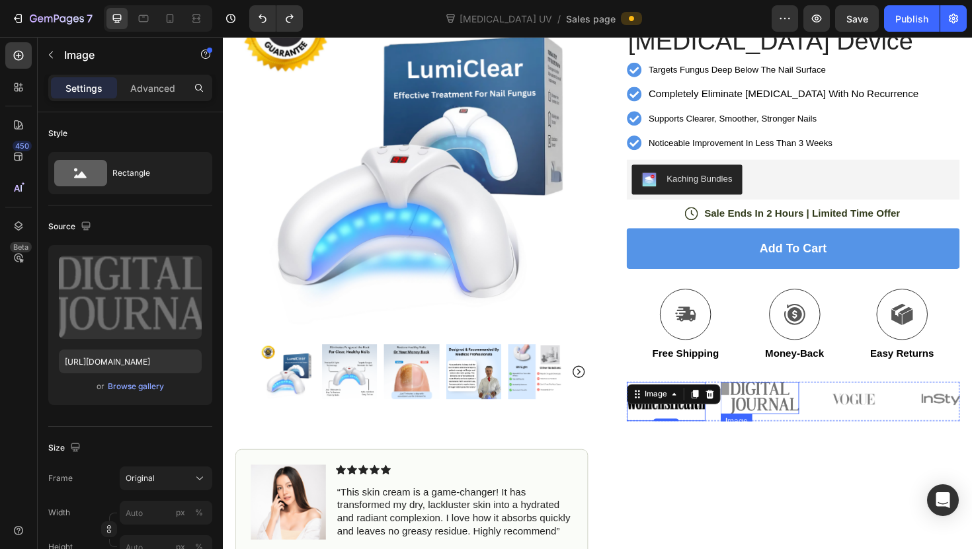
click at [808, 424] on img at bounding box center [791, 420] width 83 height 34
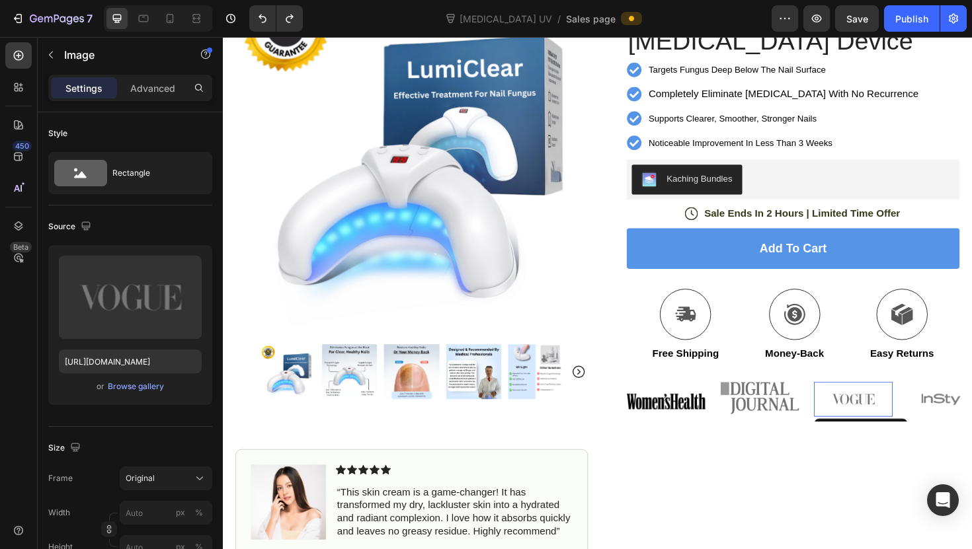
click at [893, 417] on img at bounding box center [890, 421] width 83 height 37
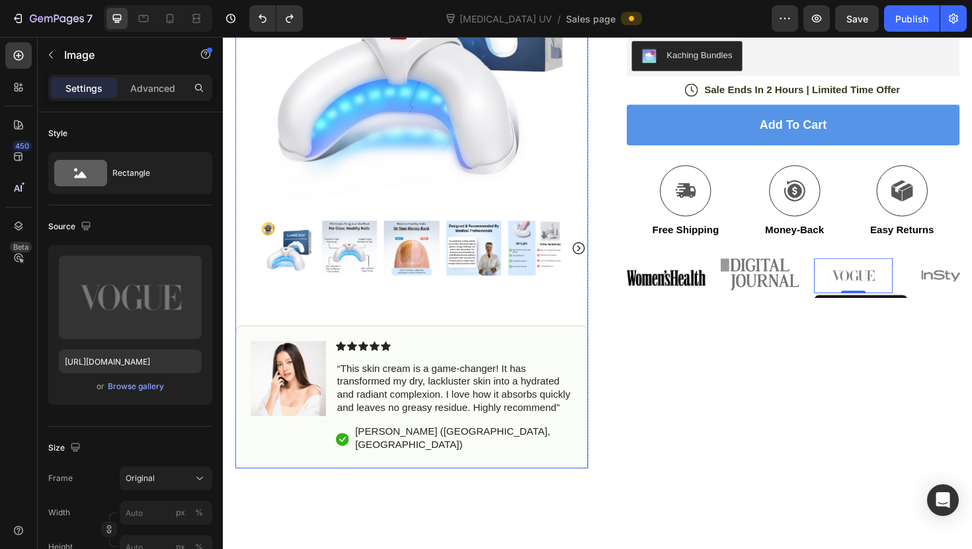
scroll to position [263, 0]
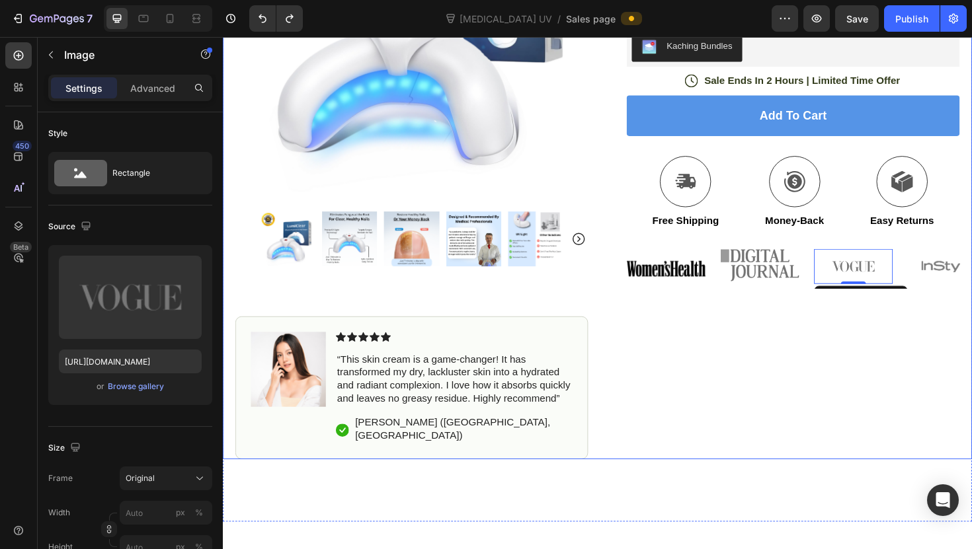
click at [853, 359] on div "Icon Icon Icon Icon Icon Icon List (1349 Reviews) Text Block Row LumiClear™ UV …" at bounding box center [816, 159] width 374 height 652
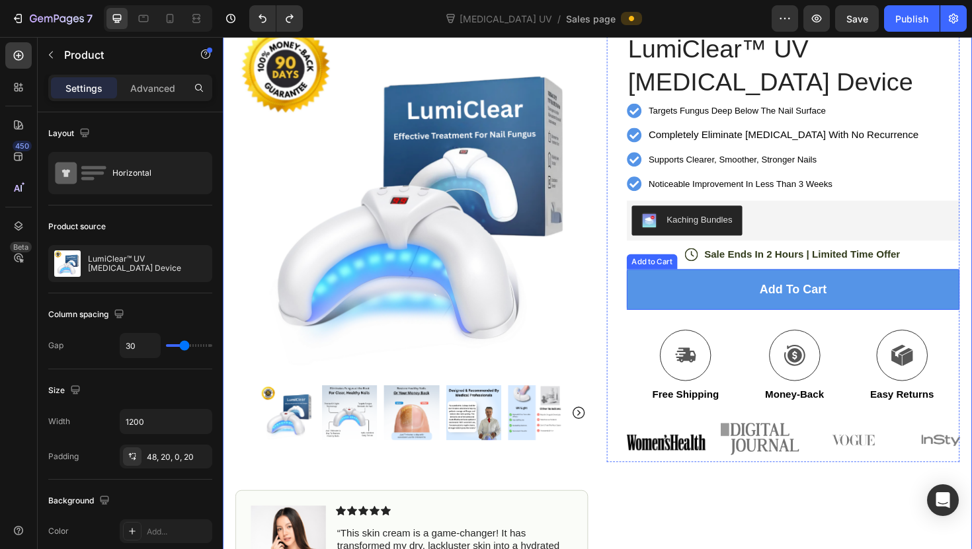
scroll to position [83, 0]
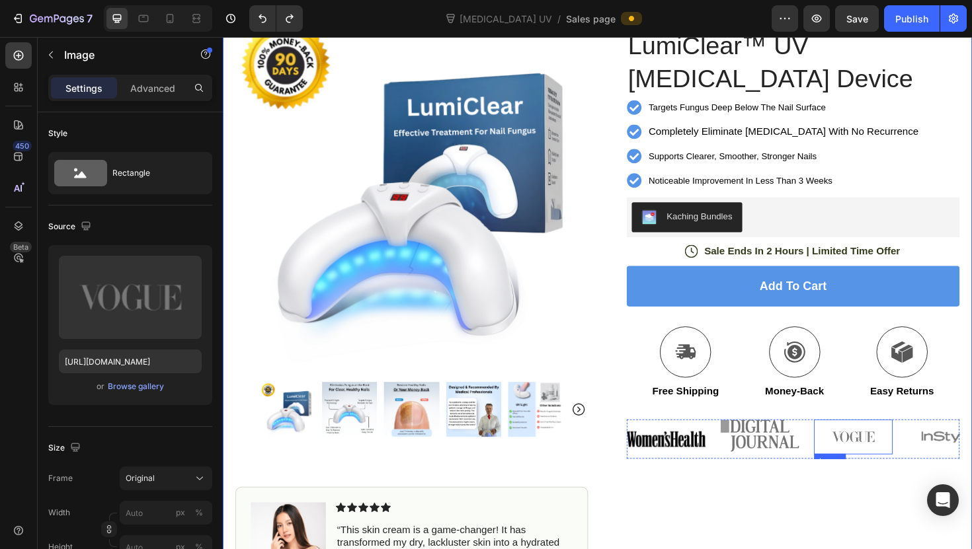
click at [890, 454] on img at bounding box center [890, 460] width 83 height 37
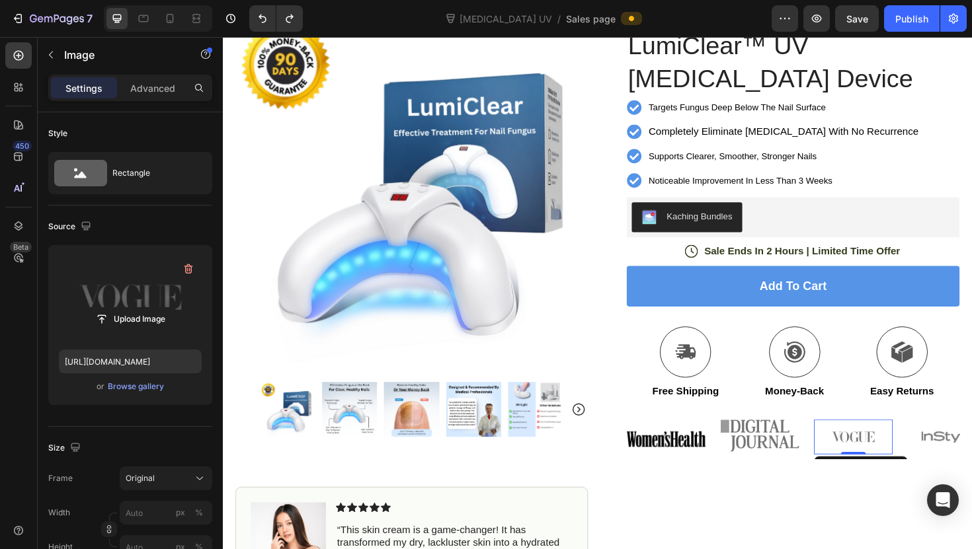
click at [156, 297] on label at bounding box center [130, 297] width 143 height 83
click at [156, 308] on input "file" at bounding box center [130, 319] width 91 height 22
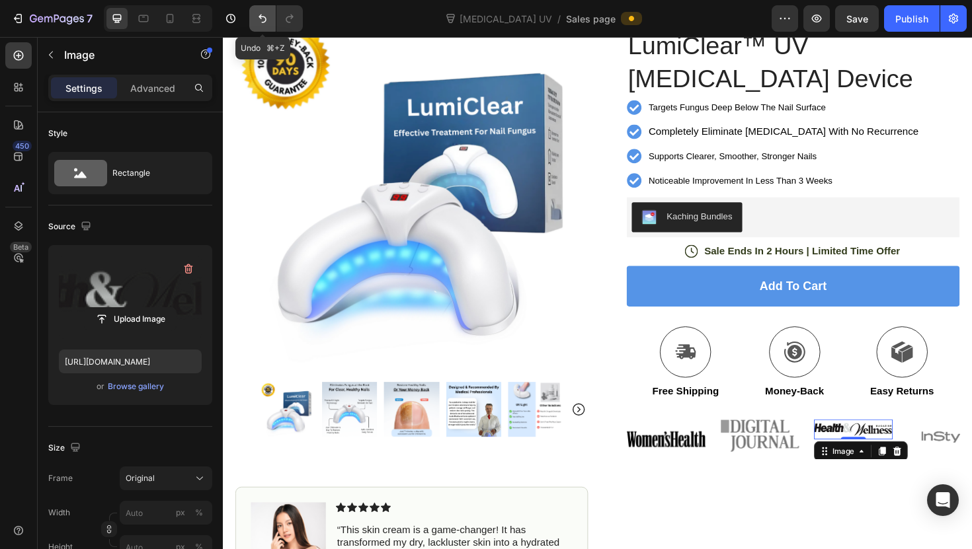
click at [262, 19] on icon "Undo/Redo" at bounding box center [262, 18] width 13 height 13
type input "[URL][DOMAIN_NAME]"
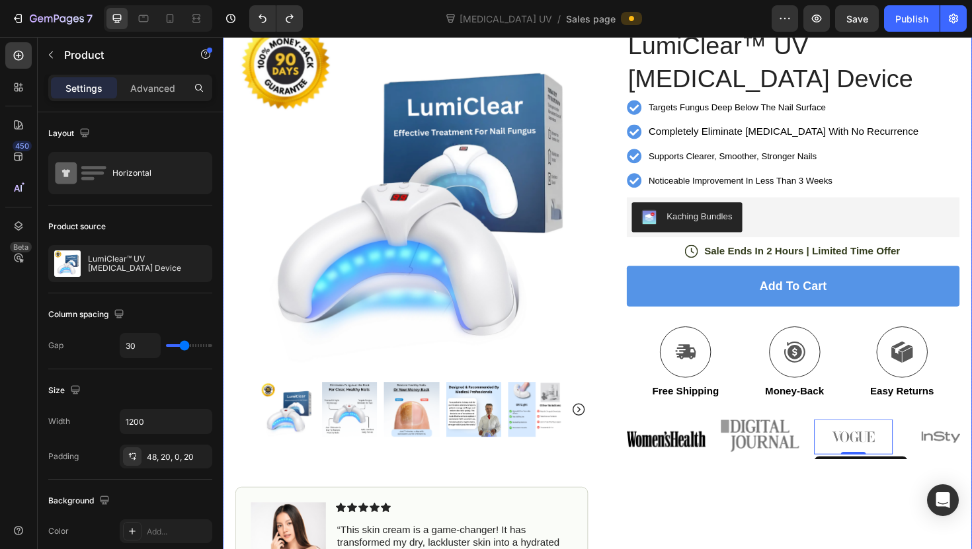
click at [816, 514] on div "Icon Icon Icon Icon Icon Icon List (1349 Reviews) Text Block Row LumiClear™ UV …" at bounding box center [816, 339] width 374 height 652
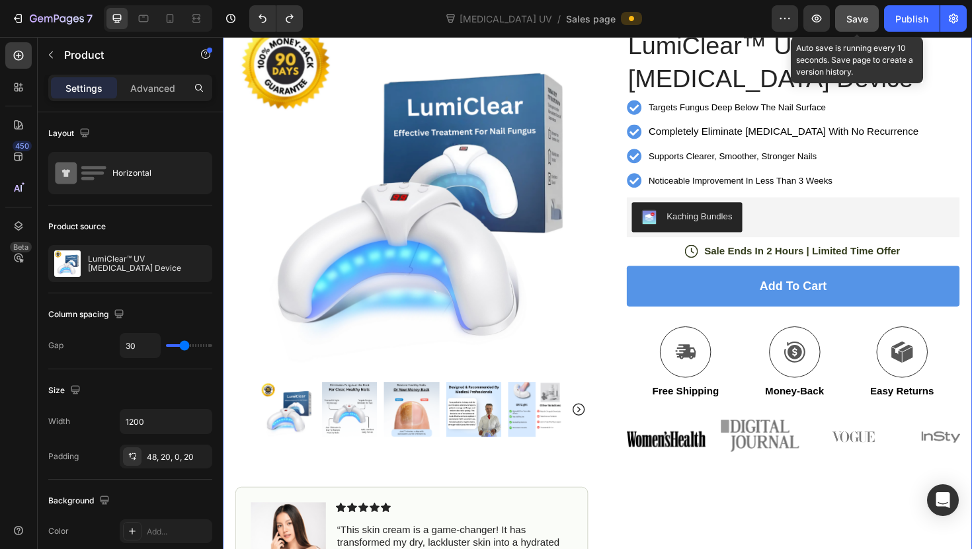
click at [840, 25] on button "Save" at bounding box center [857, 18] width 44 height 26
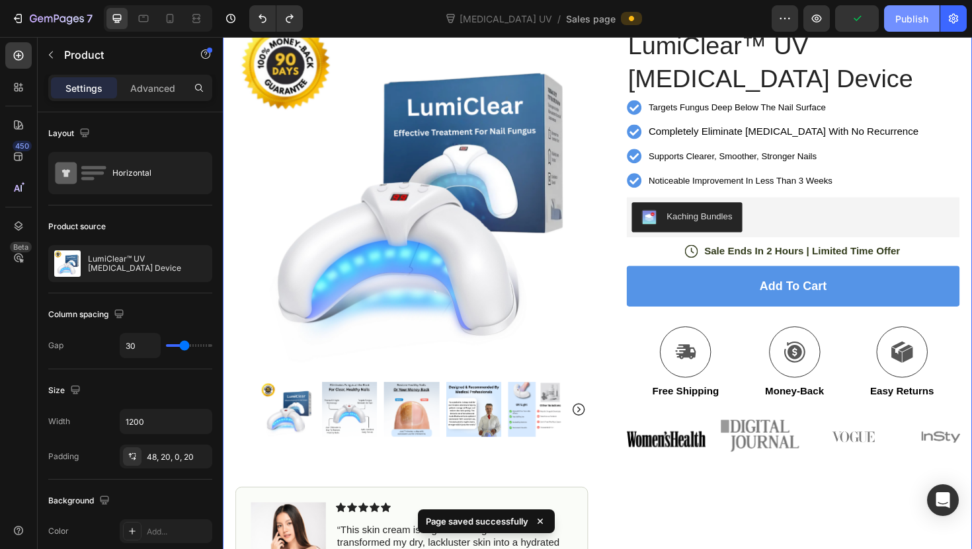
click at [906, 20] on div "Publish" at bounding box center [911, 19] width 33 height 14
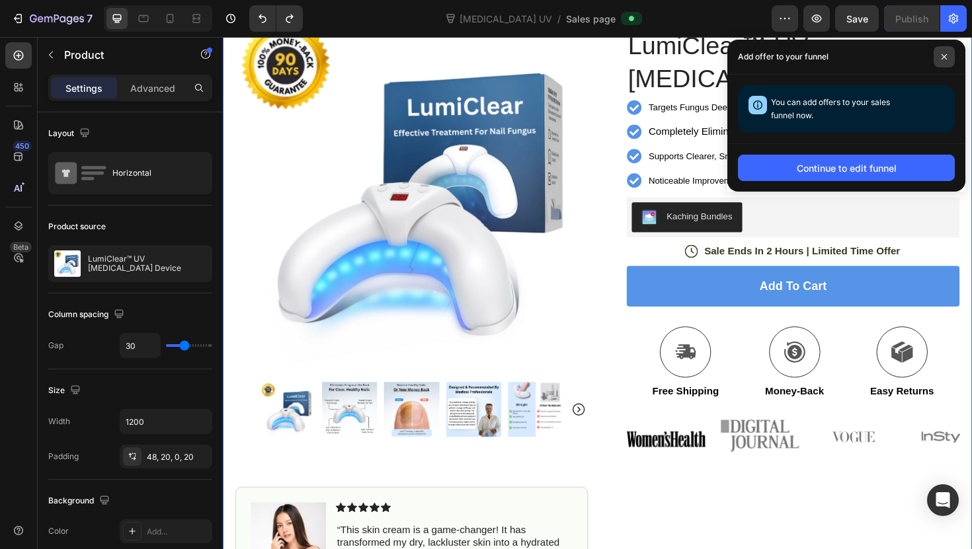
click at [941, 58] on icon at bounding box center [944, 57] width 7 height 7
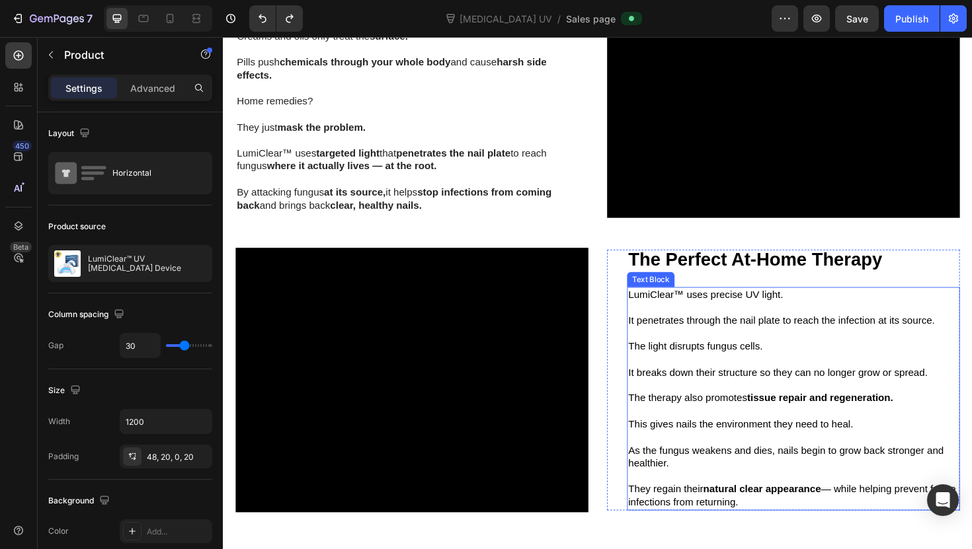
scroll to position [919, 0]
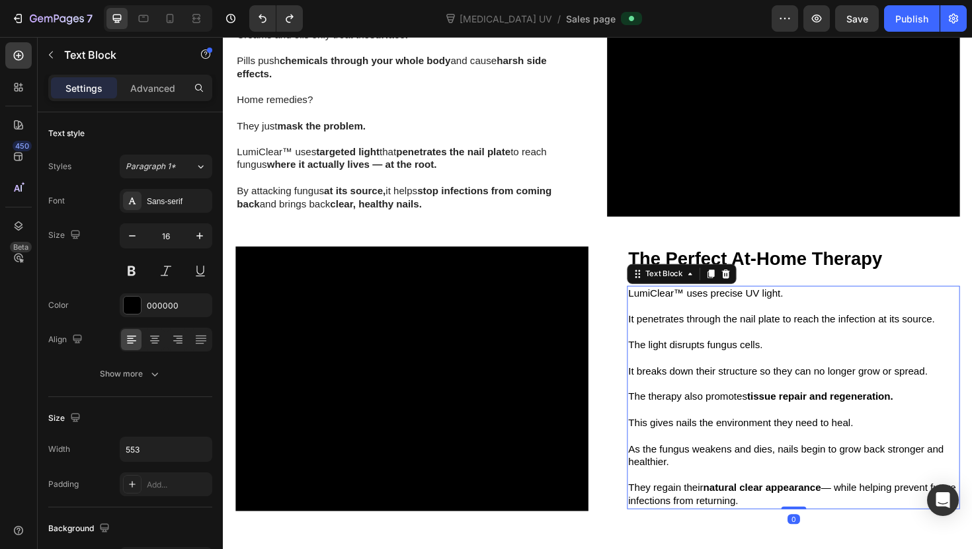
click at [799, 317] on p at bounding box center [827, 323] width 350 height 14
click at [739, 328] on p "Rich Text Editor. Editing area: main" at bounding box center [827, 323] width 350 height 14
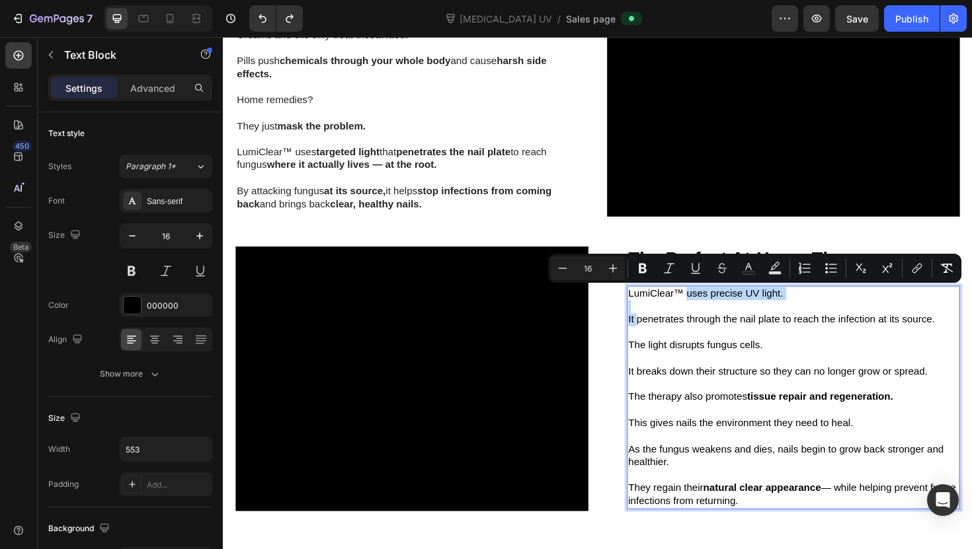
drag, startPoint x: 663, startPoint y: 337, endPoint x: 714, endPoint y: 315, distance: 55.4
click at [714, 315] on div "LumiClear™ uses precise UV light. It penetrates through the nail plate to reach…" at bounding box center [827, 419] width 352 height 237
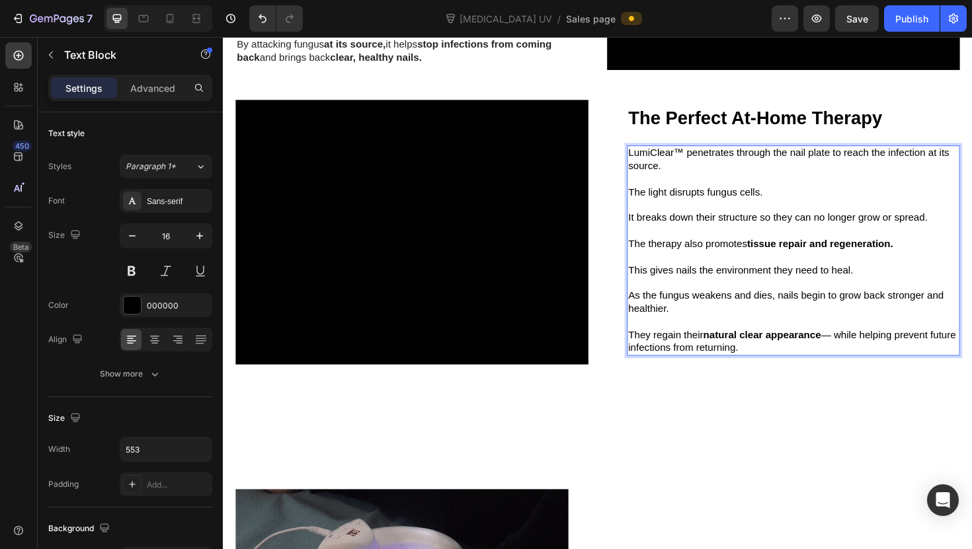
scroll to position [1072, 0]
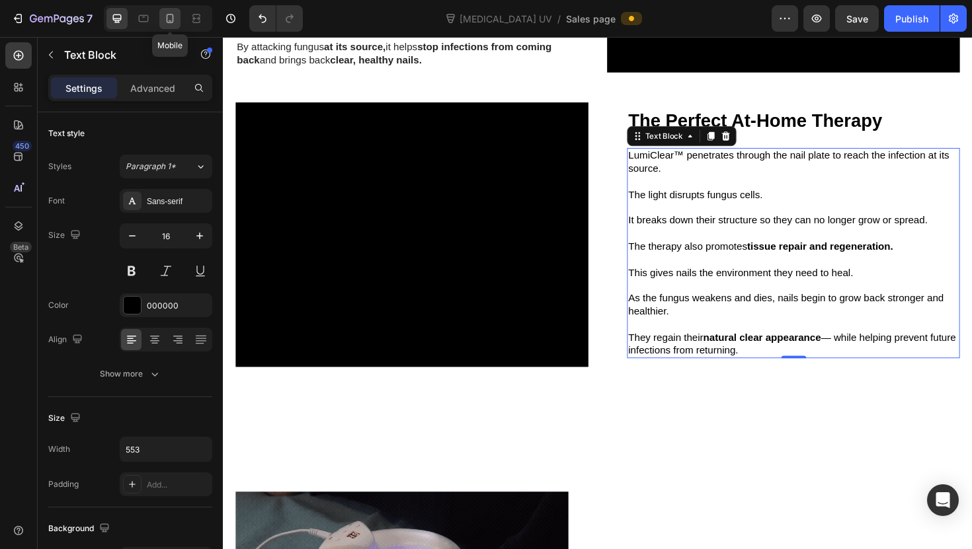
click at [176, 13] on icon at bounding box center [169, 18] width 13 height 13
type input "14"
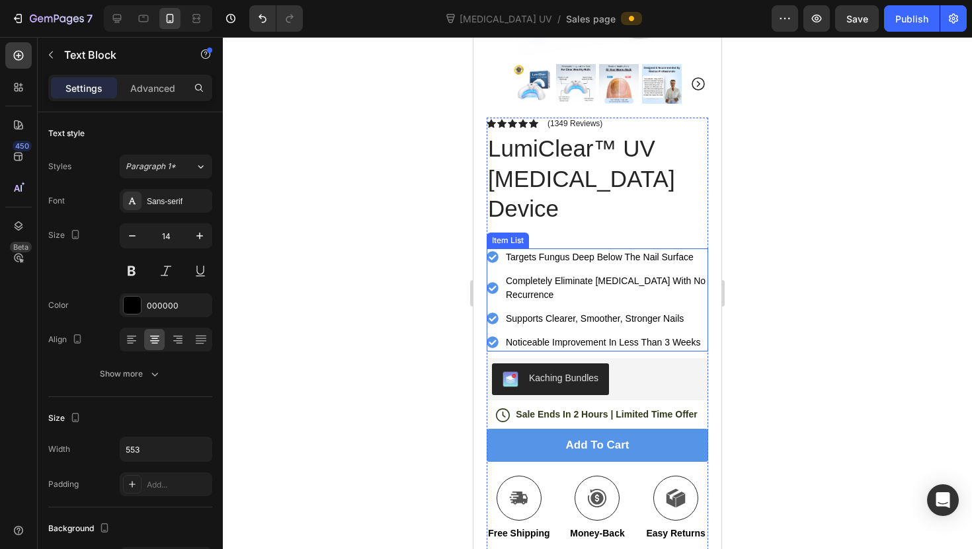
scroll to position [237, 0]
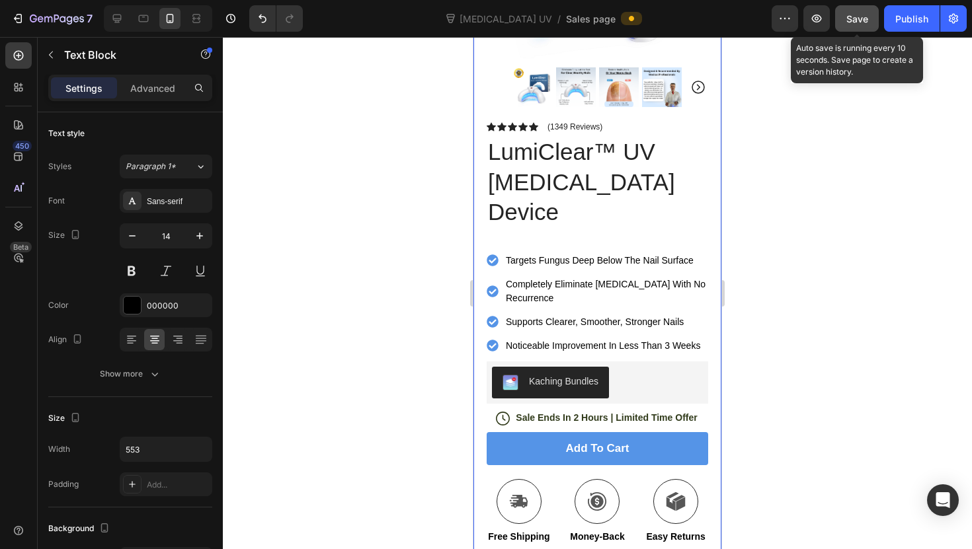
click at [865, 27] on button "Save" at bounding box center [857, 18] width 44 height 26
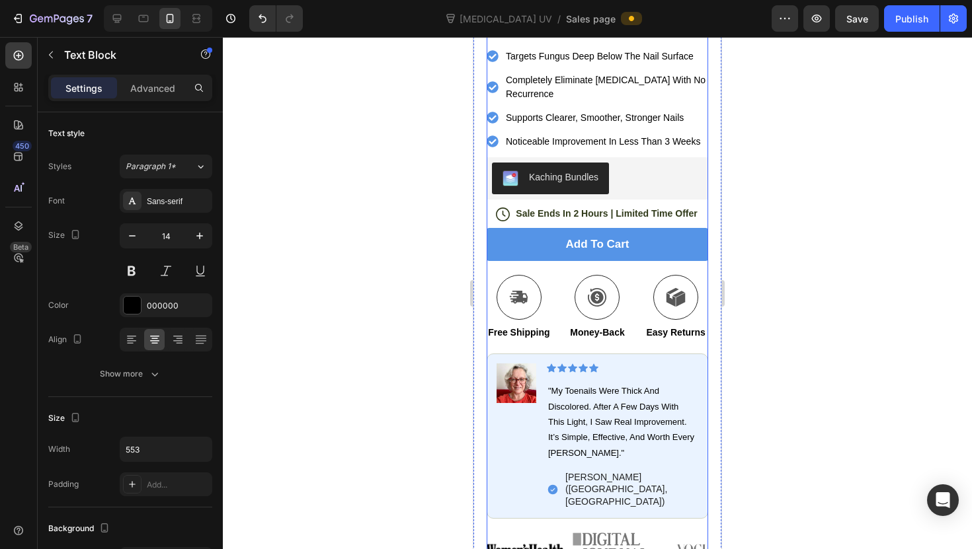
scroll to position [582, 0]
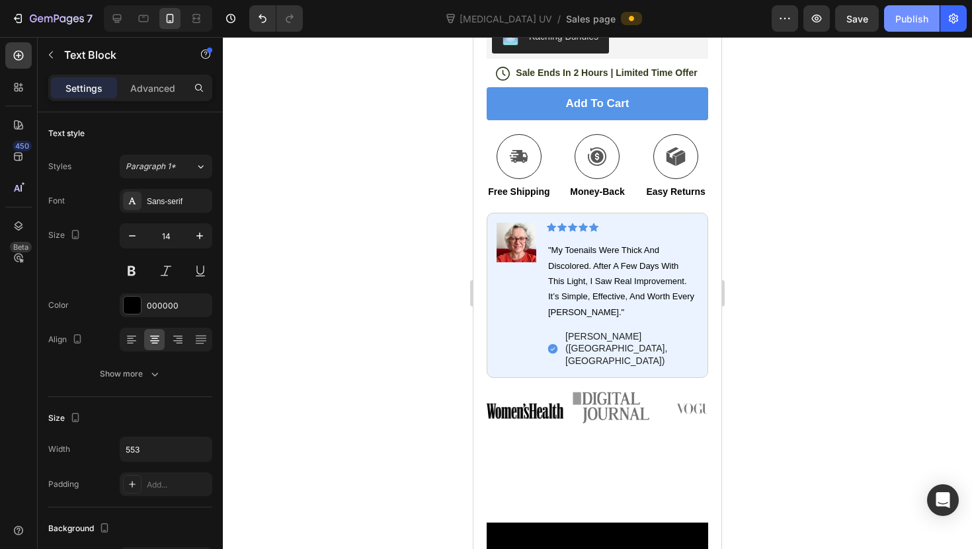
click at [920, 26] on button "Publish" at bounding box center [912, 18] width 56 height 26
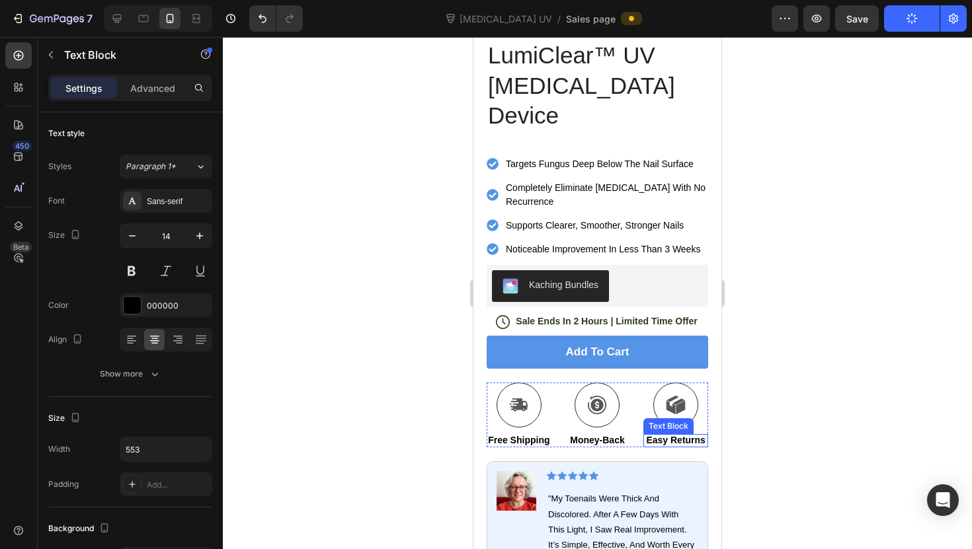
scroll to position [395, 0]
